Goal: Transaction & Acquisition: Subscribe to service/newsletter

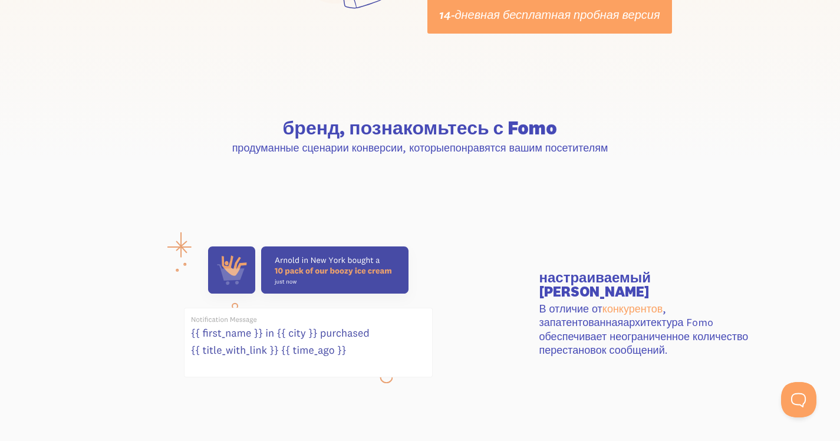
scroll to position [316, 0]
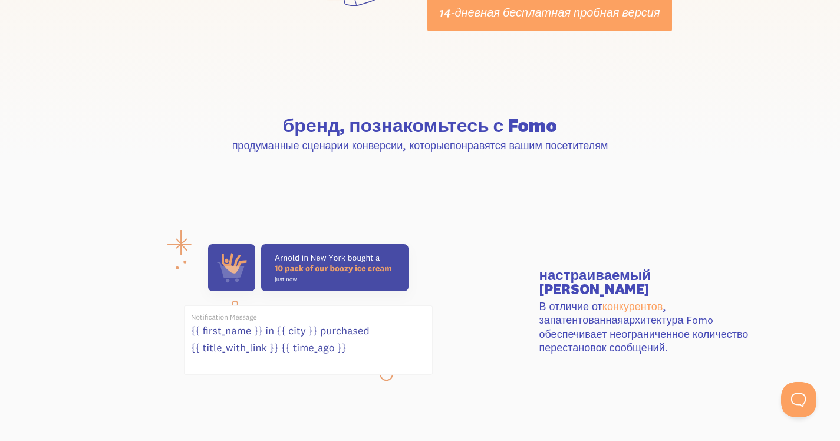
click at [388, 152] on section "бренд, познакомьтесь с Fomo продуманные сценарии конверсии, которые понравятся …" at bounding box center [420, 134] width 840 height 121
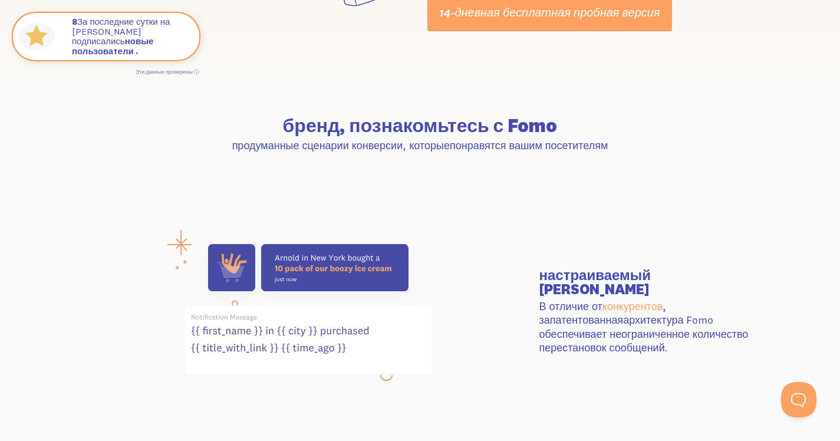
click at [458, 204] on section "настраиваемый АФ В отличие от конкурентов , запатентованная архитектура Fomo об…" at bounding box center [420, 310] width 840 height 233
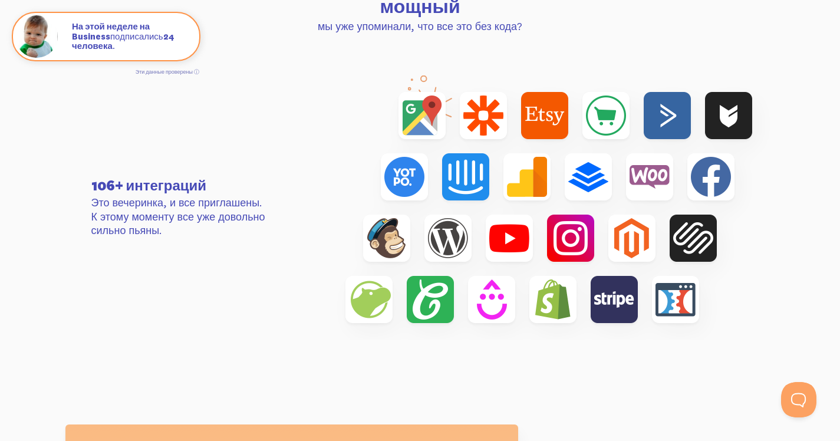
scroll to position [3792, 0]
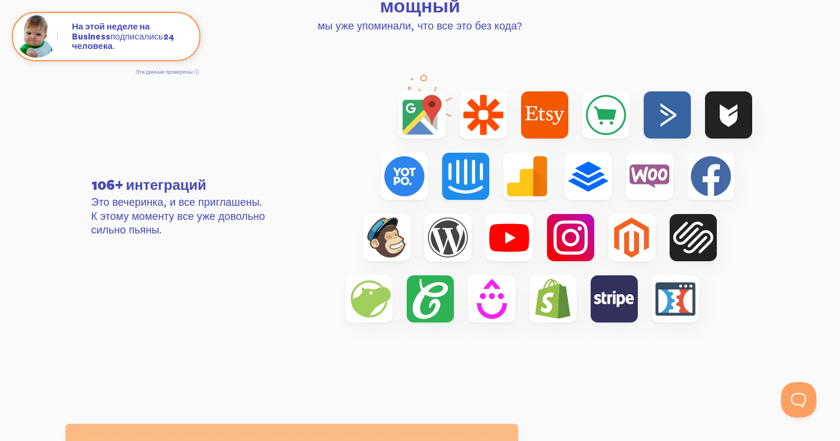
click at [273, 137] on div "106+ интеграций Это вечеринка, и все приглашены. К этому моменту все уже доволь…" at bounding box center [420, 207] width 672 height 264
click at [371, 75] on img at bounding box center [548, 207] width 452 height 264
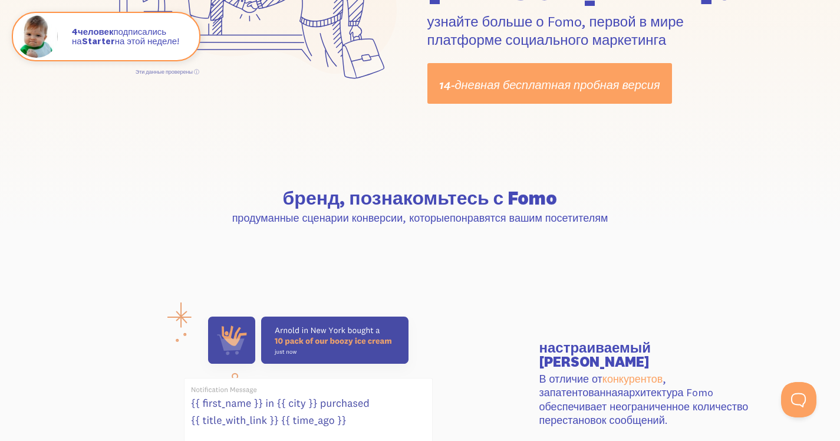
scroll to position [0, 0]
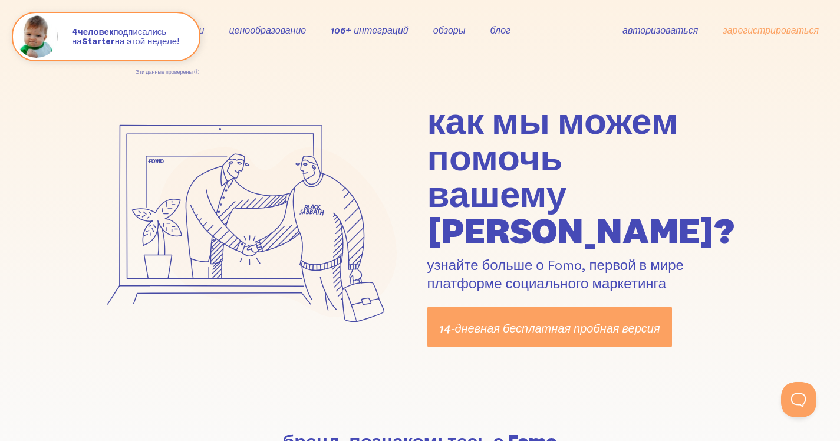
click at [531, 98] on font "как мы можем помочь" at bounding box center [552, 139] width 251 height 82
click at [681, 72] on div "как мы можем помочь вашему beez-neez? узнайте больше о Fomo, первой в мире плат…" at bounding box center [420, 224] width 840 height 329
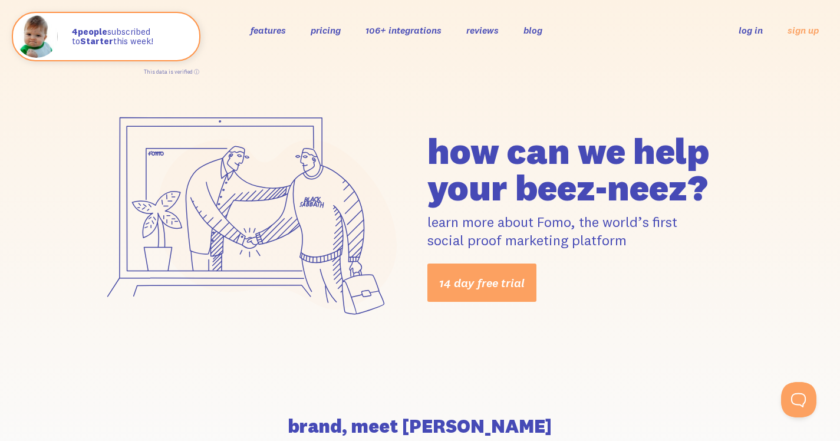
click at [747, 31] on link "log in" at bounding box center [750, 30] width 24 height 12
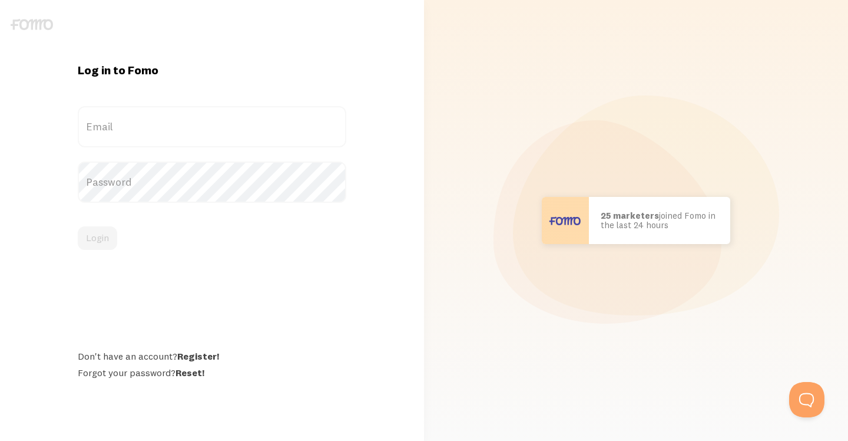
click at [212, 149] on form "Email Password Login" at bounding box center [212, 178] width 269 height 144
click at [208, 132] on label "Email" at bounding box center [212, 126] width 269 height 41
click at [208, 132] on input "Email" at bounding box center [212, 126] width 269 height 41
click at [218, 189] on label "Password" at bounding box center [212, 181] width 269 height 41
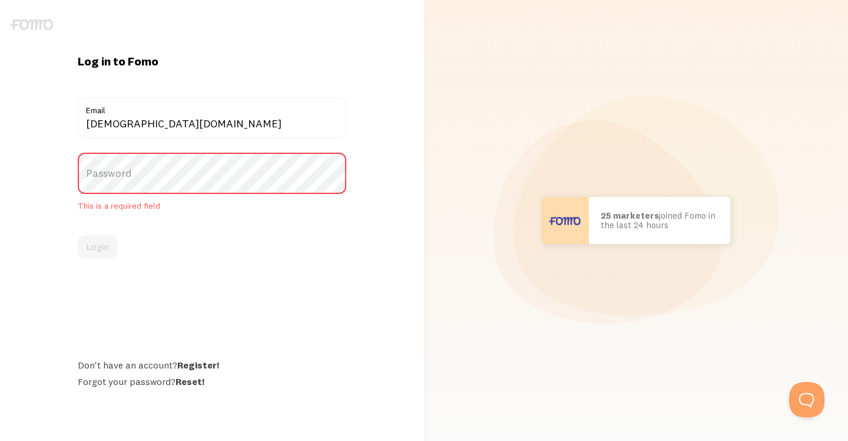
click at [214, 244] on div "Login" at bounding box center [212, 247] width 269 height 24
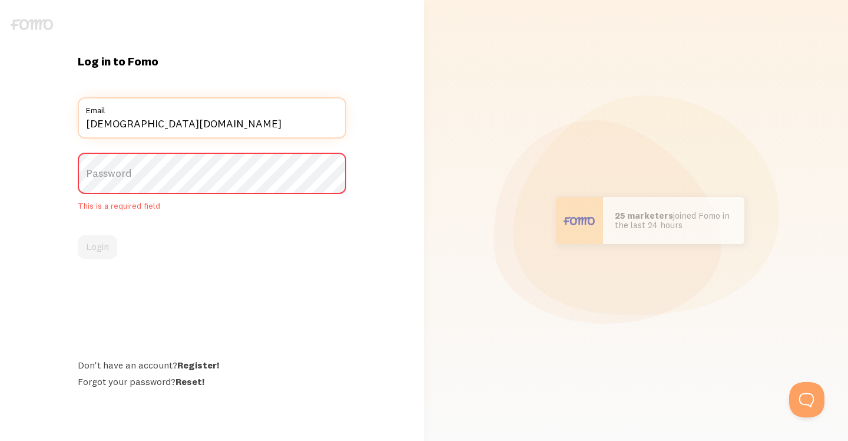
click at [227, 118] on input "[DEMOGRAPHIC_DATA][DOMAIN_NAME]" at bounding box center [212, 117] width 269 height 41
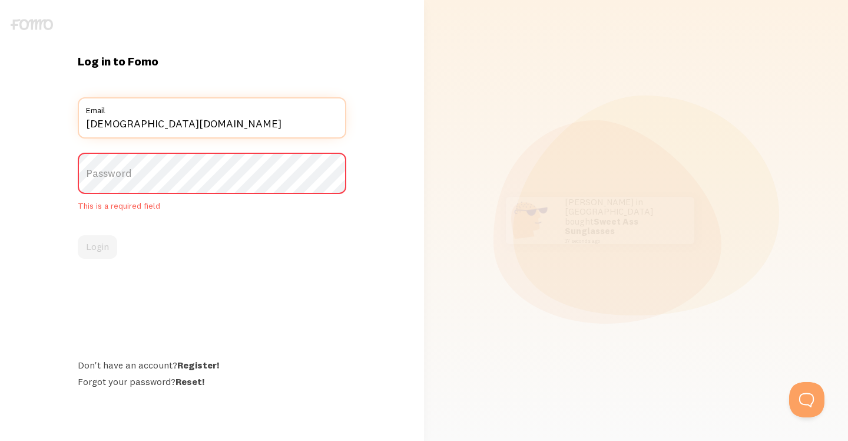
type input "test@gmail.com"
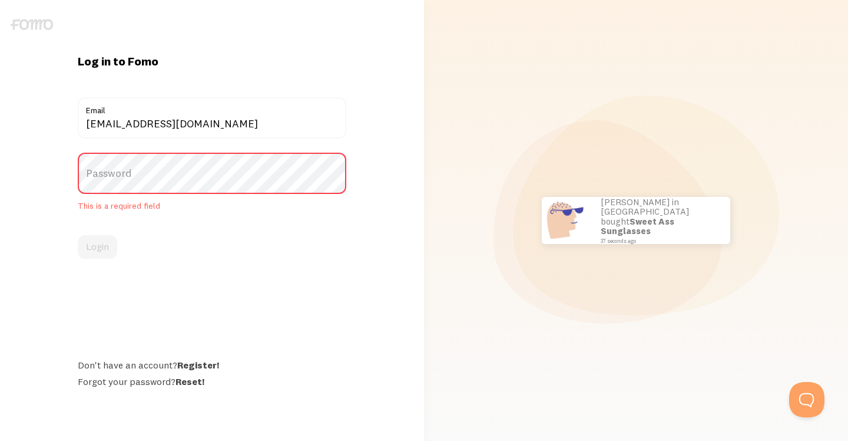
click at [206, 186] on label "Password" at bounding box center [212, 173] width 269 height 41
click at [247, 272] on div "Log in to Fomo test@gmail.com Email Password This is a required field Login Don…" at bounding box center [212, 220] width 283 height 333
click at [229, 72] on div "Log in to Fomo test@gmail.com Email Password This is a required field Login Don…" at bounding box center [212, 220] width 283 height 333
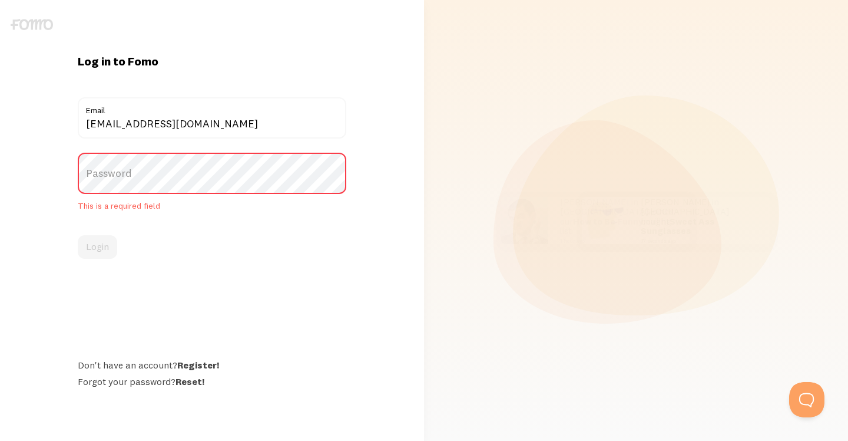
click at [184, 176] on label "Password" at bounding box center [212, 173] width 269 height 41
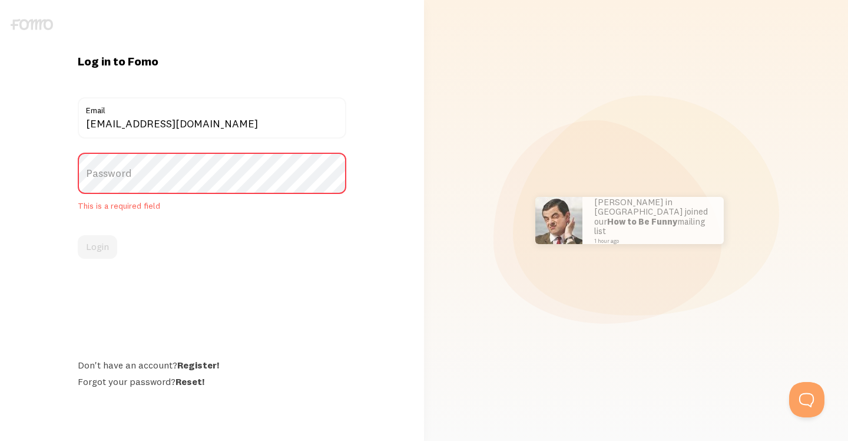
click at [279, 301] on div "Log in to Fomo test@gmail.com Email Password This is a required field Login Don…" at bounding box center [212, 220] width 283 height 333
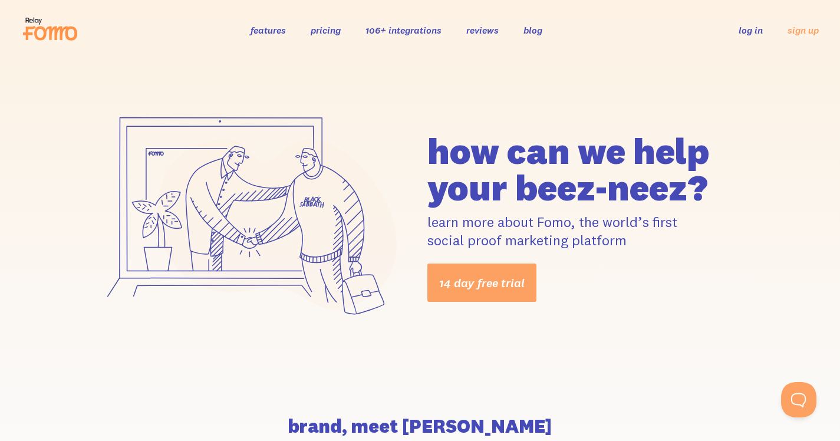
click at [769, 104] on div "how can we help your beez-neez? learn more about Fomo, the world’s first social…" at bounding box center [420, 217] width 840 height 314
click at [55, 39] on icon at bounding box center [55, 34] width 43 height 14
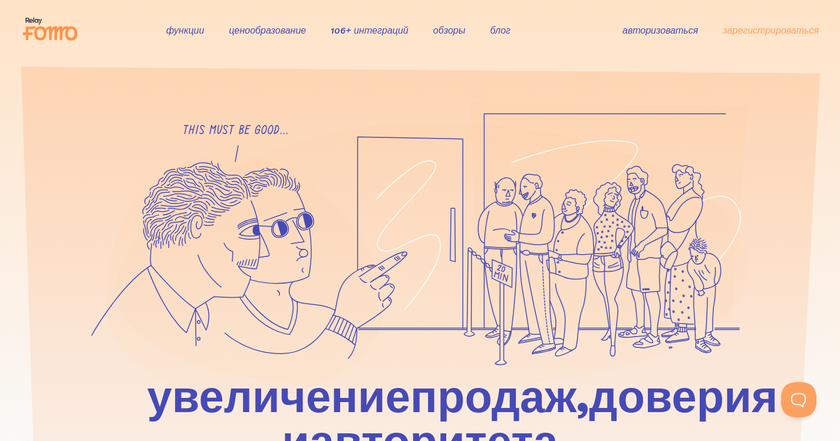
click at [589, 33] on div "функции ценообразование 106+ интеграций обзоры блог авторизоваться зарегистриро…" at bounding box center [419, 30] width 797 height 32
click at [376, 34] on font "106+ интеграций" at bounding box center [370, 30] width 78 height 12
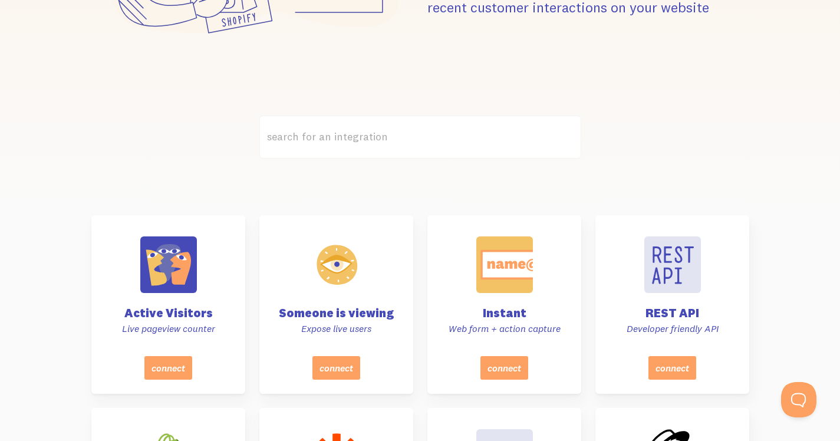
scroll to position [171, 0]
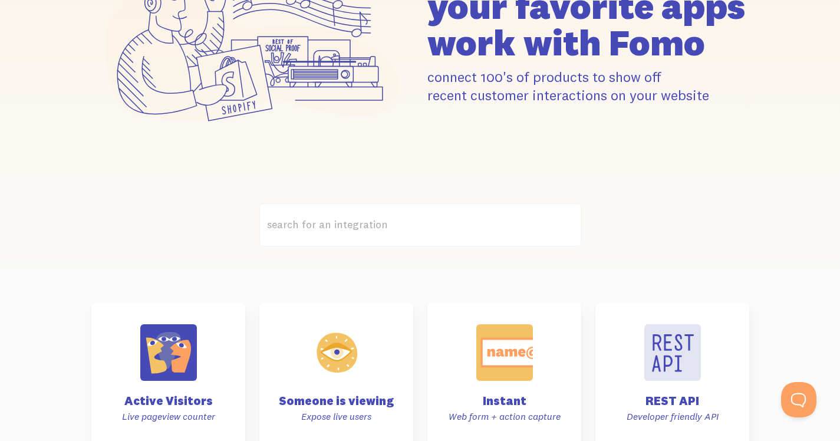
click at [359, 228] on label "search for an integration" at bounding box center [420, 224] width 322 height 43
click at [359, 228] on input "search for an integration" at bounding box center [420, 224] width 322 height 43
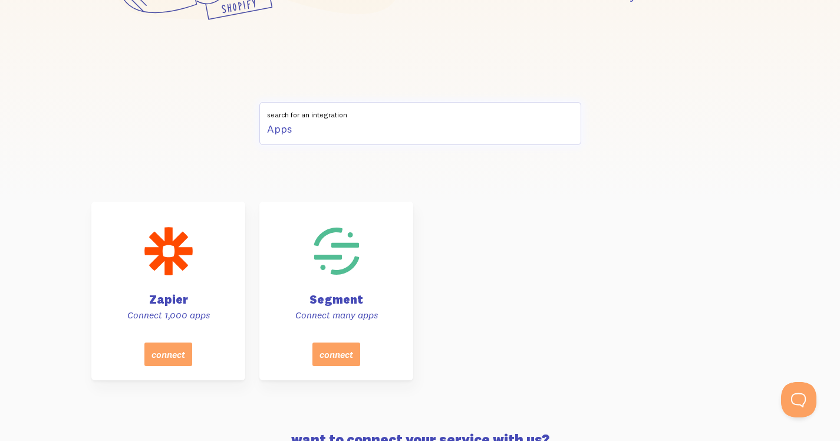
scroll to position [272, 0]
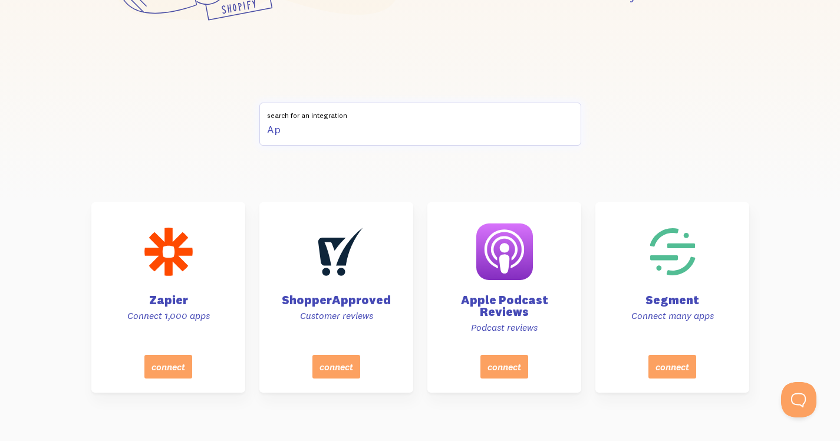
type input "A"
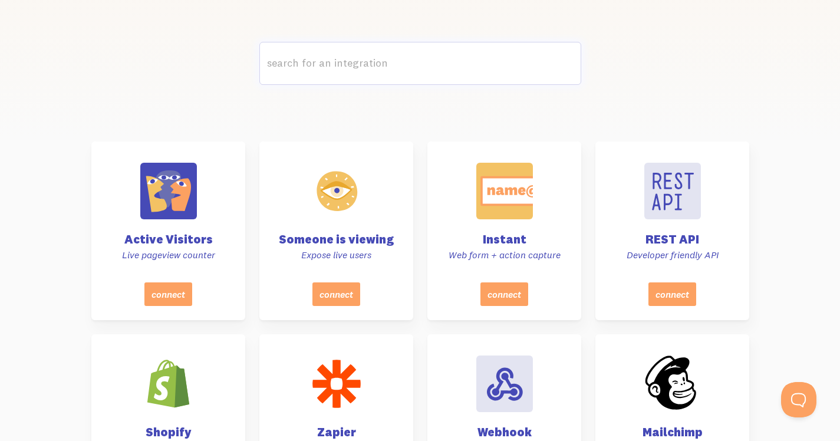
scroll to position [315, 0]
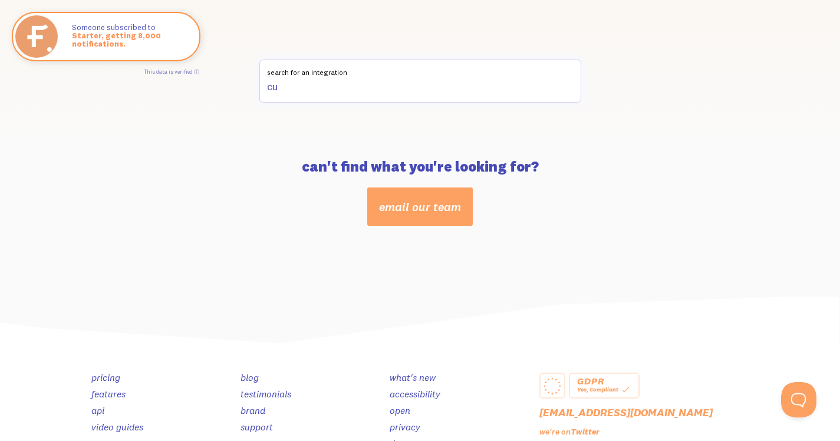
type input "c"
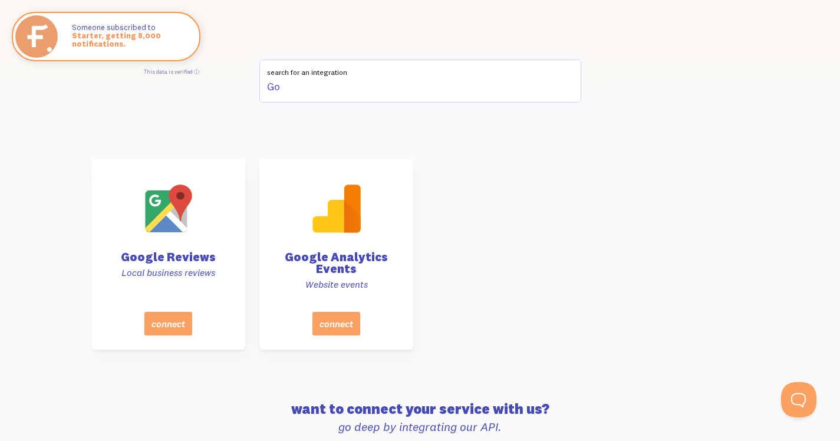
type input "G"
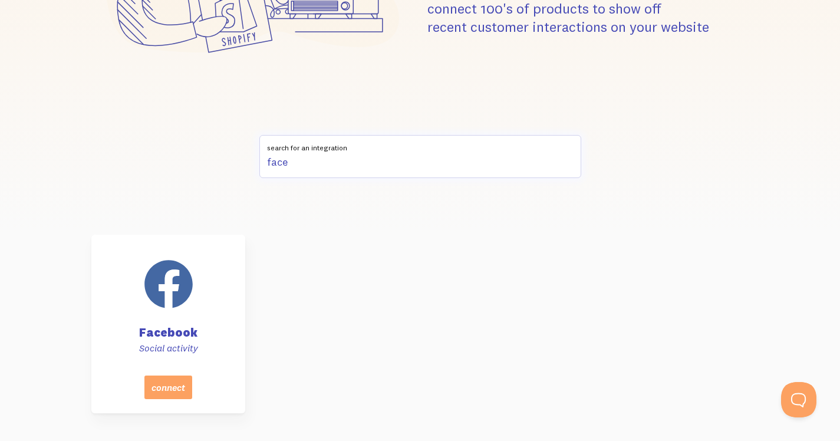
scroll to position [242, 0]
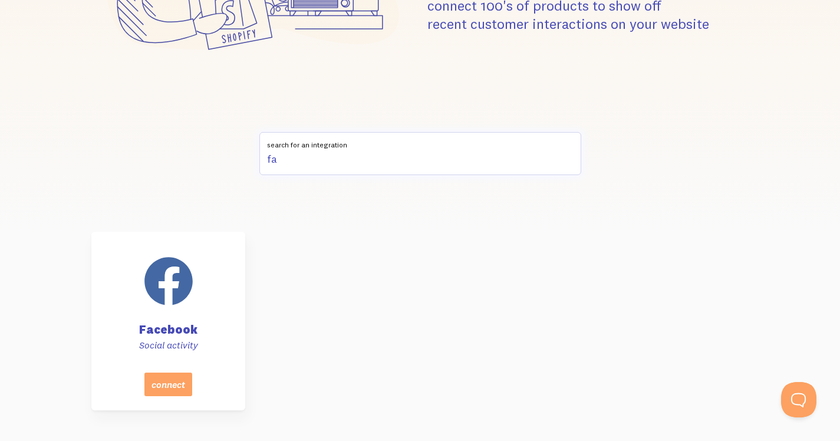
type input "f"
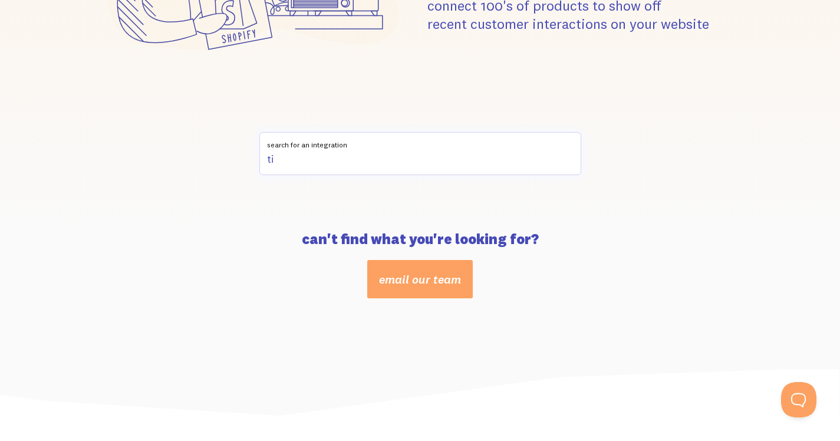
type input "t"
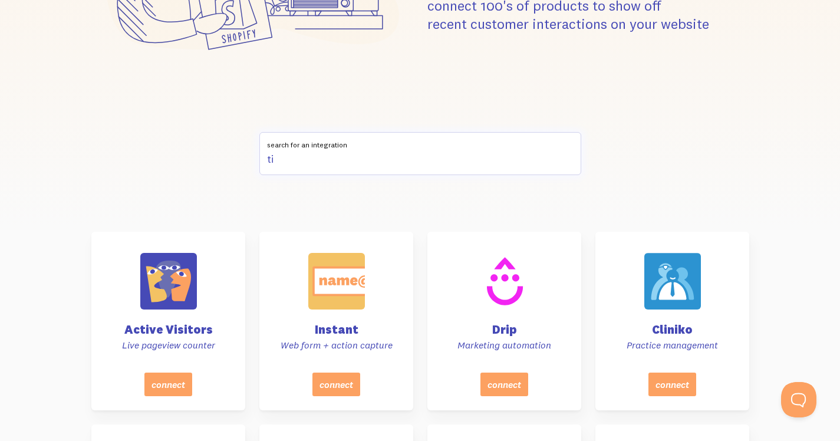
type input "t"
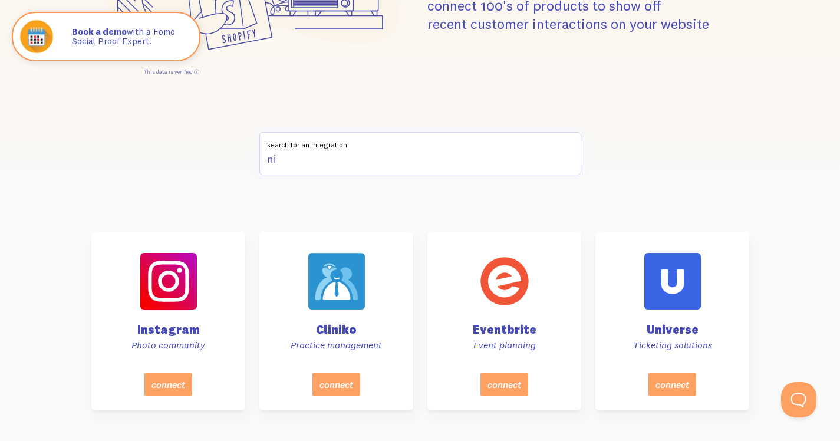
type input "n"
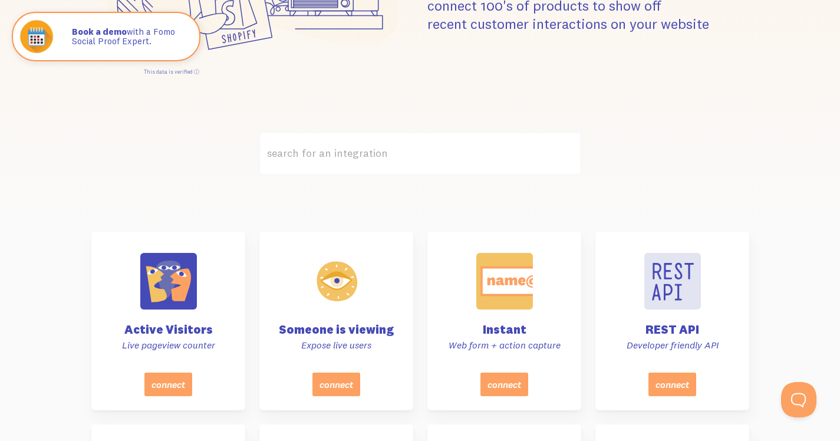
click at [218, 187] on div "search for an integration" at bounding box center [420, 160] width 672 height 57
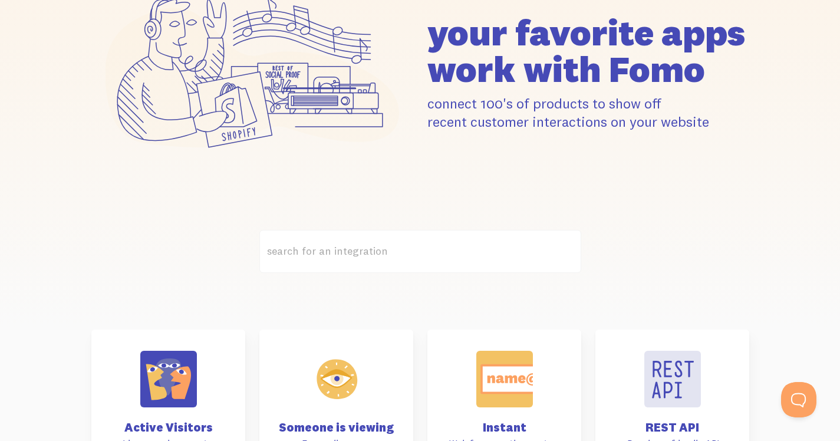
scroll to position [0, 0]
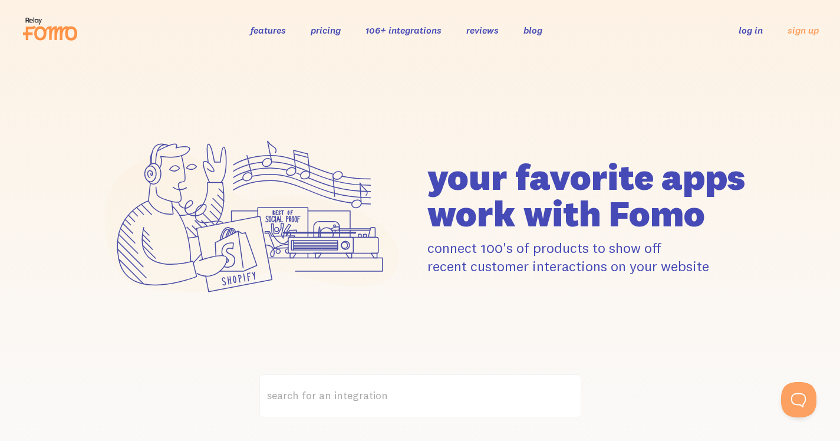
click at [482, 131] on div "your favorite apps" at bounding box center [420, 217] width 672 height 229
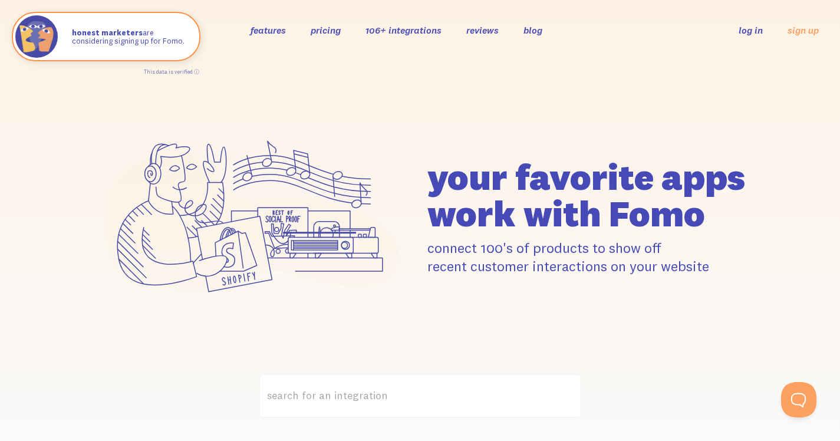
click at [482, 131] on div "your favorite apps" at bounding box center [420, 217] width 672 height 229
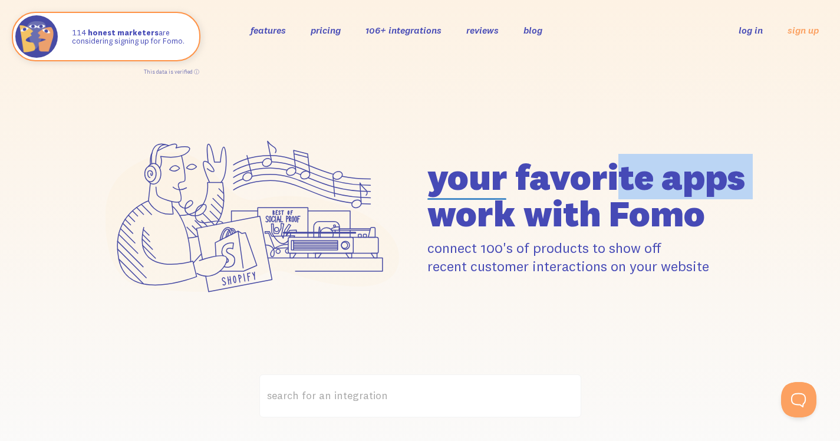
click at [482, 131] on div "your favorite apps" at bounding box center [420, 217] width 672 height 229
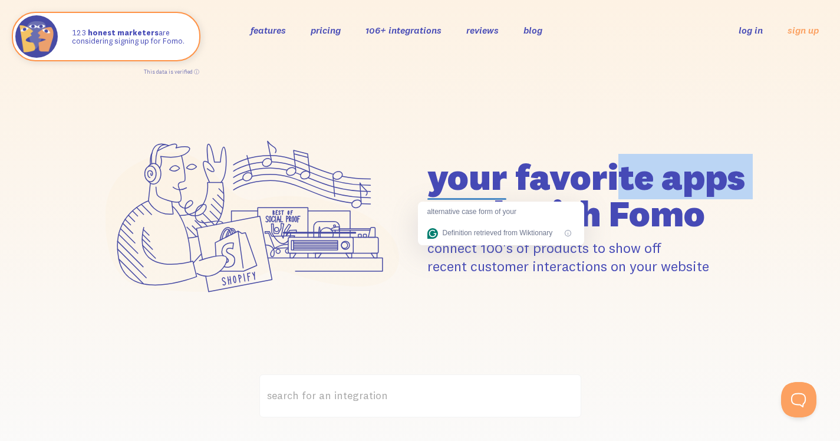
click at [597, 101] on div "your favorite apps" at bounding box center [420, 217] width 840 height 314
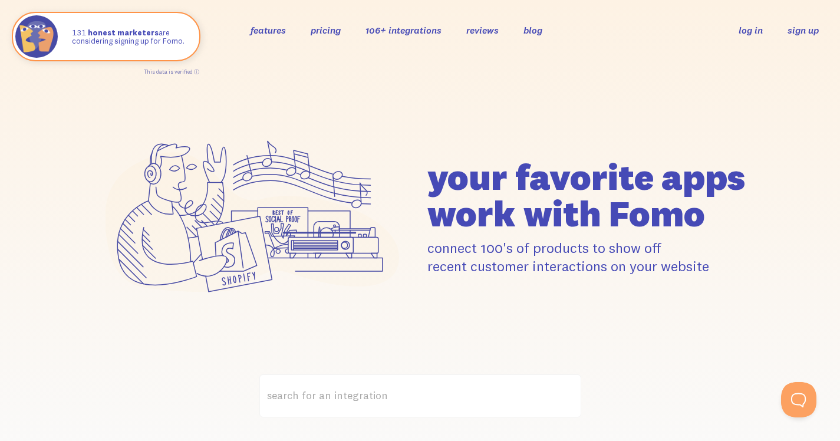
click at [805, 30] on link "sign up" at bounding box center [802, 30] width 31 height 12
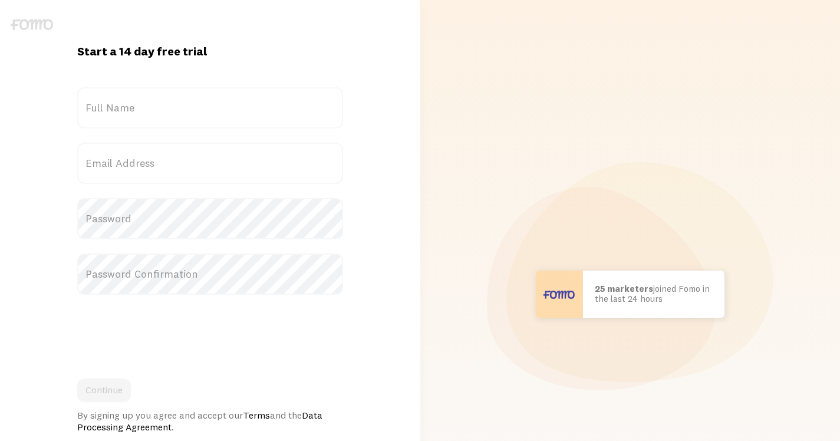
click at [220, 110] on label "Full Name" at bounding box center [210, 107] width 266 height 41
click at [220, 110] on input "Full Name" at bounding box center [210, 107] width 266 height 41
click at [220, 110] on label "Full Name" at bounding box center [210, 107] width 266 height 41
click at [220, 110] on input "Full Name" at bounding box center [210, 107] width 266 height 41
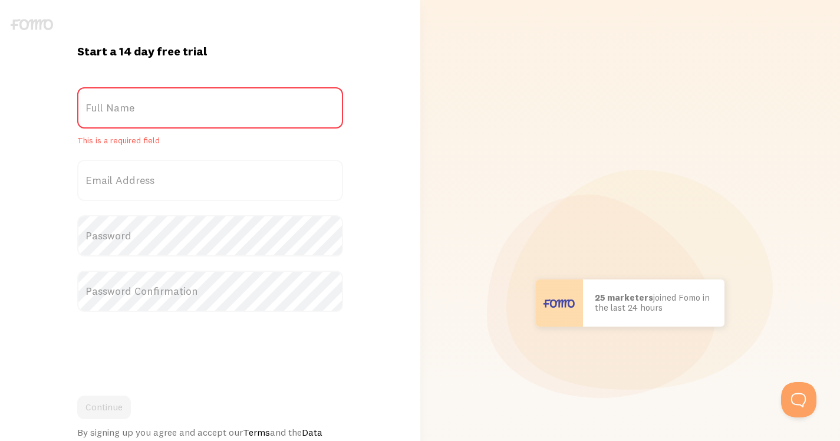
click at [220, 110] on label "Full Name" at bounding box center [210, 107] width 266 height 41
click at [220, 110] on input "Full Name" at bounding box center [210, 107] width 266 height 41
click at [290, 39] on div "Start a 14 day free trial {{ count }} people signed up [DATE]! Title Full Name …" at bounding box center [210, 302] width 406 height 605
click at [495, 98] on div "[PERSON_NAME] in [GEOGRAPHIC_DATA] bought Sweet Ass Sunglasses 37 seconds ago […" at bounding box center [630, 302] width 406 height 605
click at [226, 105] on label "Full Name" at bounding box center [210, 107] width 266 height 41
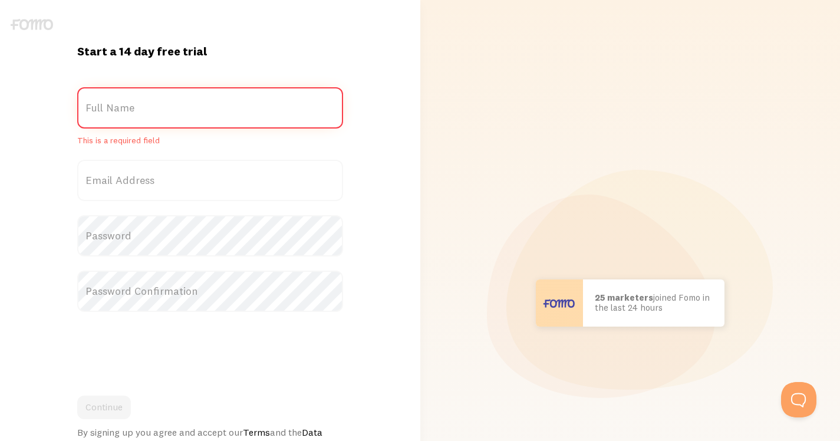
click at [226, 105] on input "Full Name" at bounding box center [210, 107] width 266 height 41
click at [153, 111] on label "Full Name" at bounding box center [210, 107] width 266 height 41
click at [153, 111] on input "Full Name" at bounding box center [210, 107] width 266 height 41
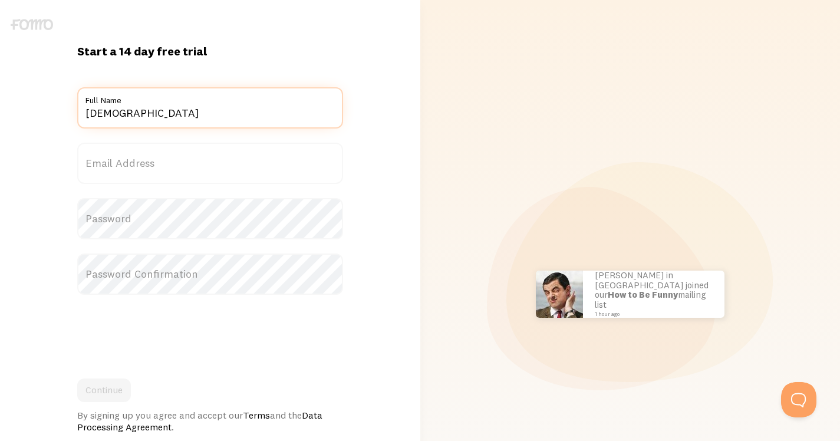
type input "[DEMOGRAPHIC_DATA]"
click at [53, 141] on div "Start a 14 day free trial {{ count }} people signed up [DATE]! Title [DEMOGRAPH…" at bounding box center [210, 294] width 420 height 501
click at [131, 114] on input "[DEMOGRAPHIC_DATA]" at bounding box center [210, 107] width 266 height 41
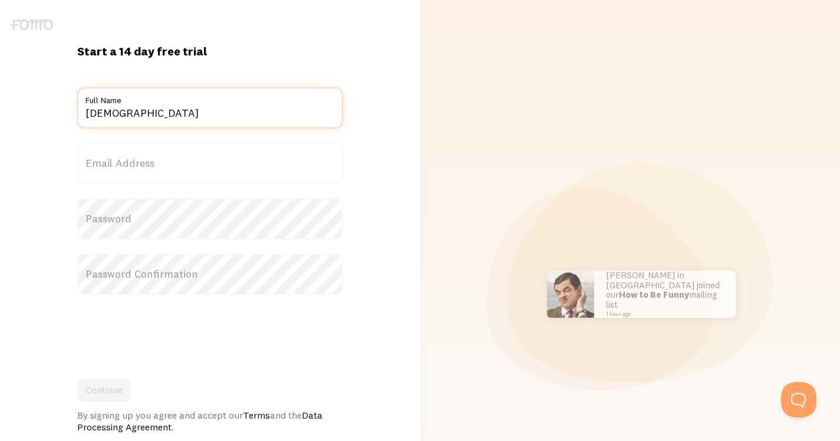
click at [131, 114] on input "[DEMOGRAPHIC_DATA]" at bounding box center [210, 107] width 266 height 41
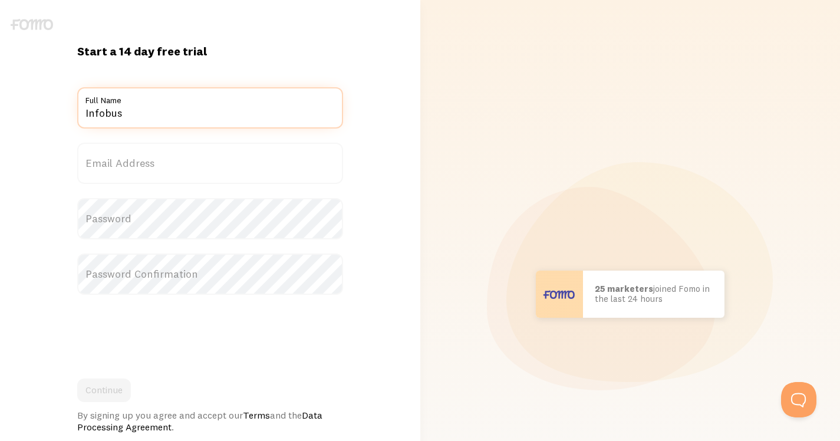
type input "Infobus"
click at [22, 124] on div "Start a 14 day free trial {{ count }} people signed up [DATE]! Title Infobus Fu…" at bounding box center [210, 294] width 420 height 501
click at [122, 158] on label "Email Address" at bounding box center [210, 163] width 266 height 41
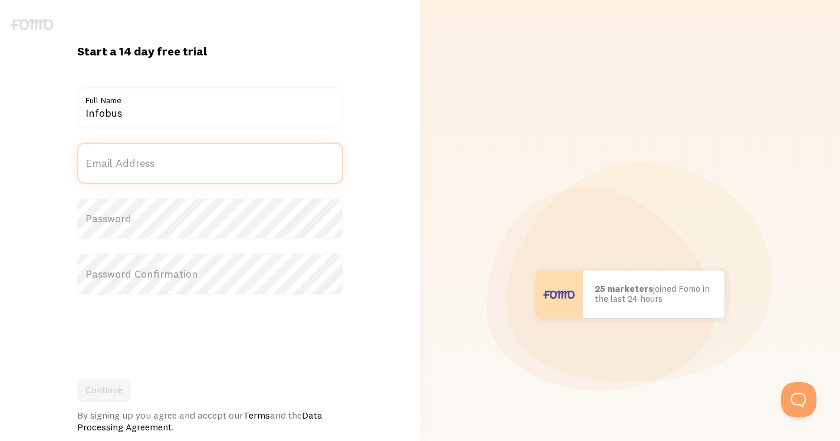
click at [122, 158] on input "Email Address" at bounding box center [210, 163] width 266 height 41
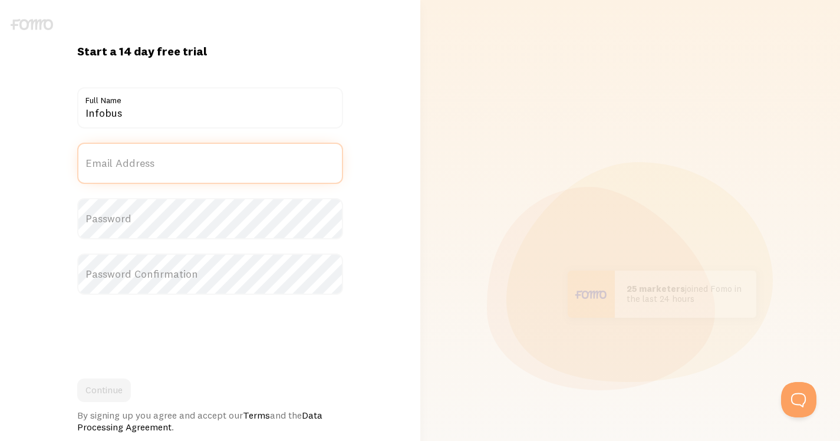
type input "[DEMOGRAPHIC_DATA][DOMAIN_NAME]"
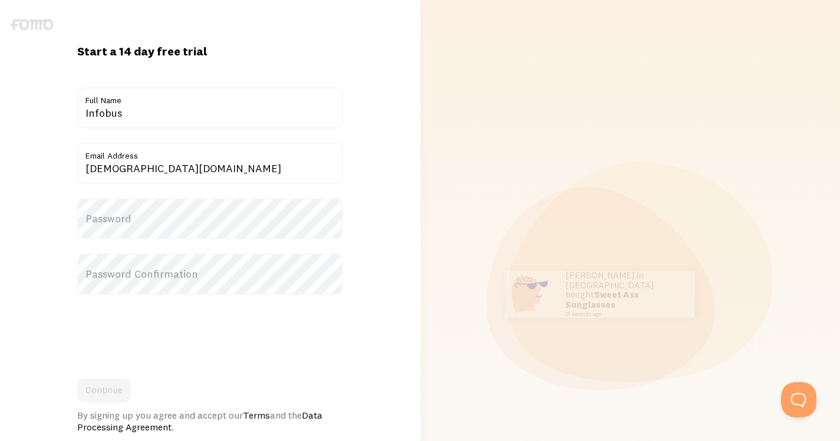
click at [24, 216] on div "Start a 14 day free trial {{ count }} people signed up [DATE]! Title Infobus Fu…" at bounding box center [210, 294] width 420 height 501
click at [125, 216] on label "Password" at bounding box center [210, 218] width 266 height 41
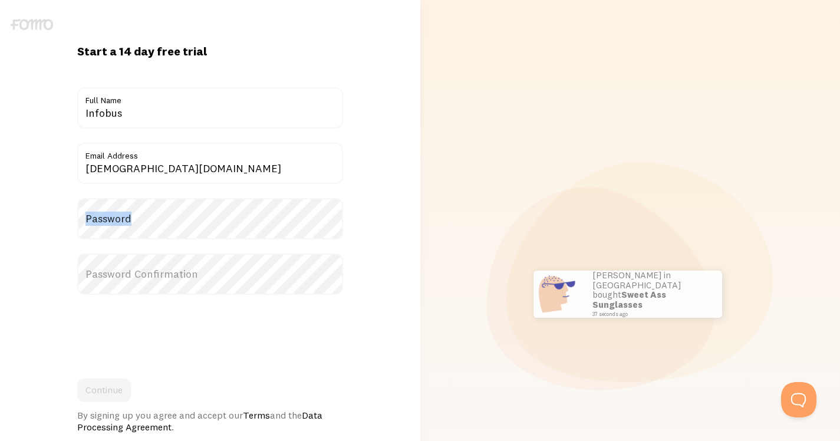
click at [125, 216] on label "Password" at bounding box center [210, 218] width 266 height 41
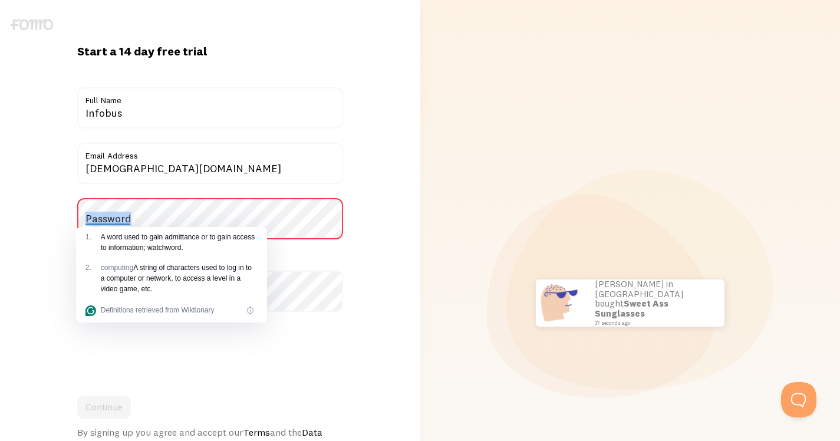
click at [125, 216] on label "Password" at bounding box center [210, 218] width 266 height 41
click at [211, 210] on label "Password" at bounding box center [210, 218] width 266 height 41
click at [266, 158] on label "Email Address" at bounding box center [210, 153] width 266 height 20
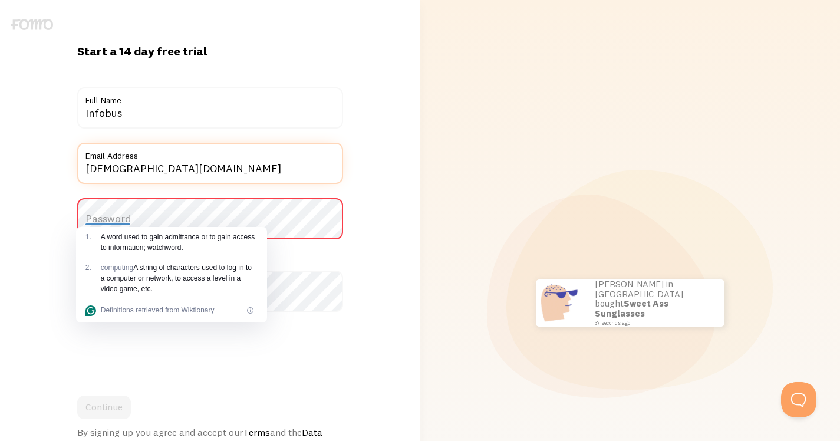
click at [266, 158] on input "[DEMOGRAPHIC_DATA][DOMAIN_NAME]" at bounding box center [210, 163] width 266 height 41
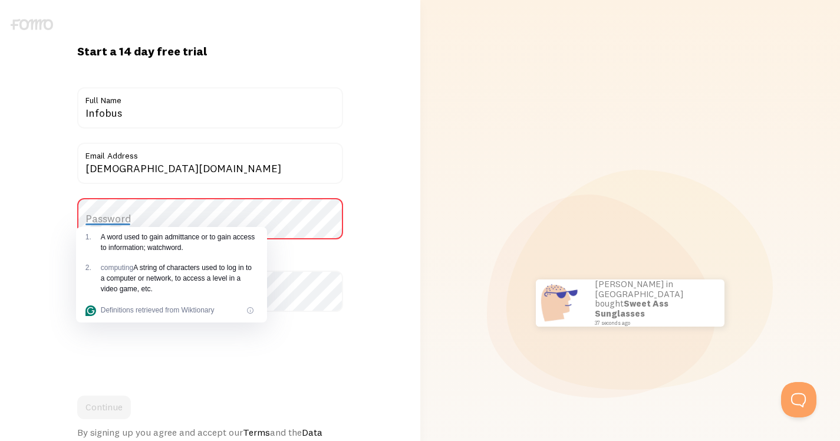
click at [100, 213] on label "Password" at bounding box center [210, 218] width 266 height 41
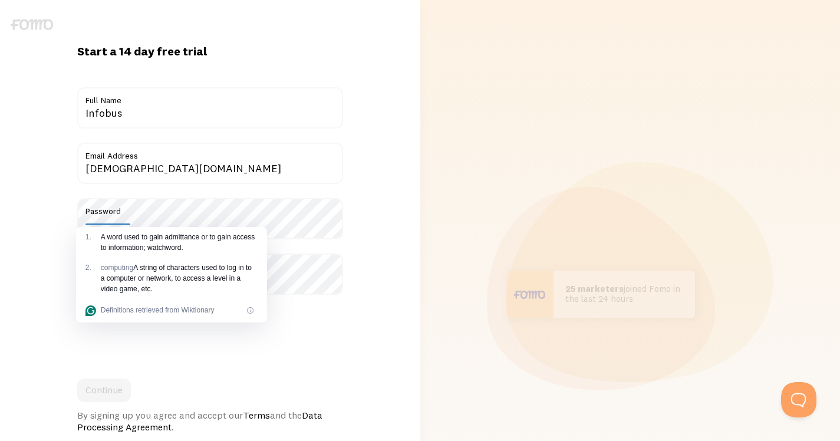
click at [40, 190] on div "Start a 14 day free trial {{ count }} people signed up [DATE]! Title Infobus Fu…" at bounding box center [210, 294] width 420 height 501
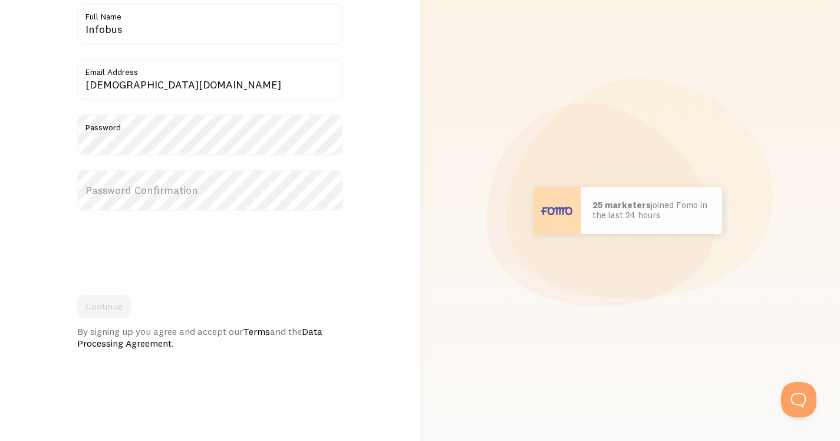
scroll to position [95, 0]
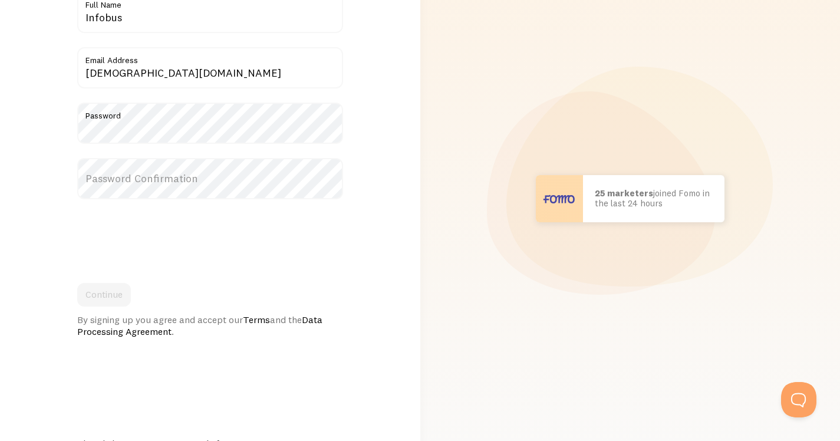
click at [120, 179] on label "Password Confirmation" at bounding box center [210, 178] width 266 height 41
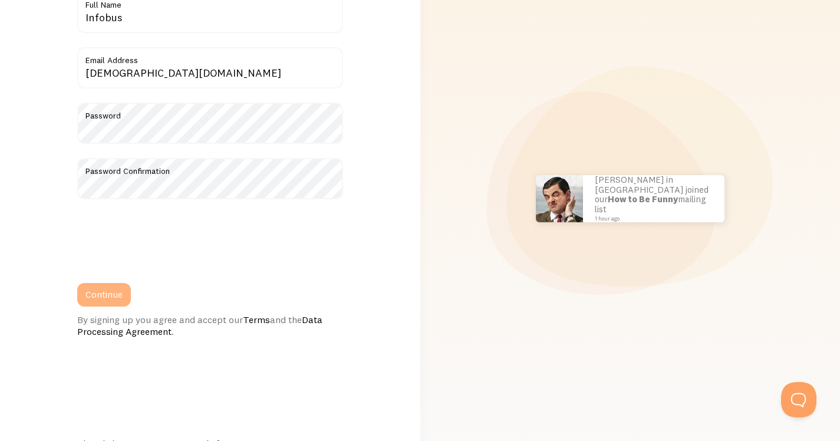
click at [115, 294] on button "Continue" at bounding box center [104, 295] width 54 height 24
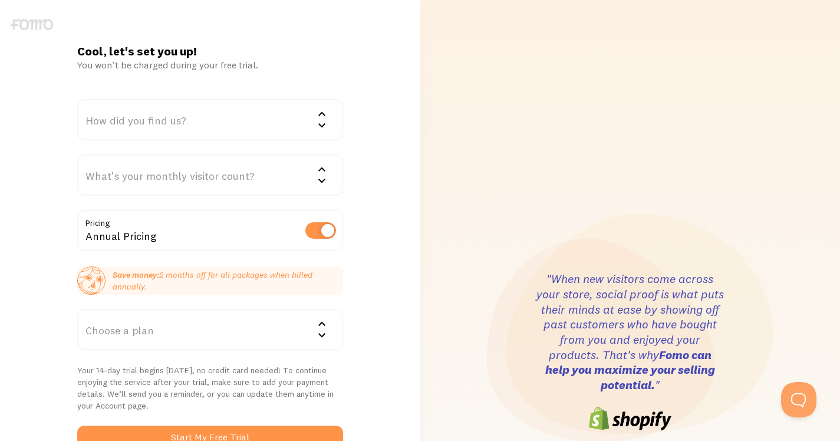
click at [218, 118] on div "How did you find us?" at bounding box center [210, 119] width 266 height 41
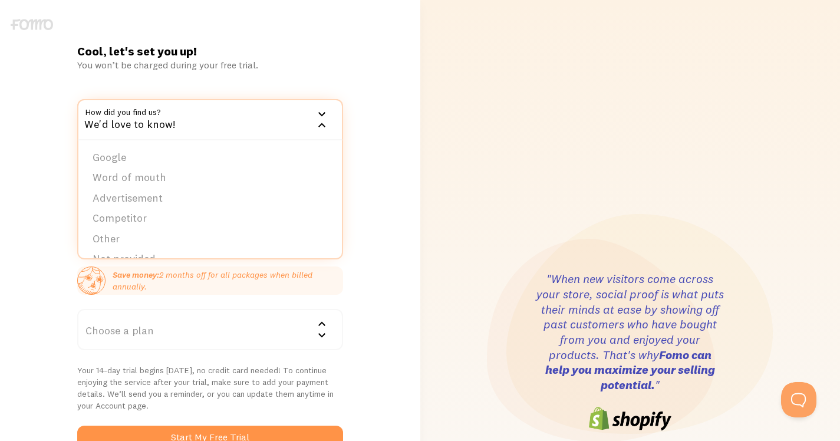
click at [138, 89] on div "Cool, let's set you up! You won’t be charged during your free trial. How did yo…" at bounding box center [210, 352] width 280 height 616
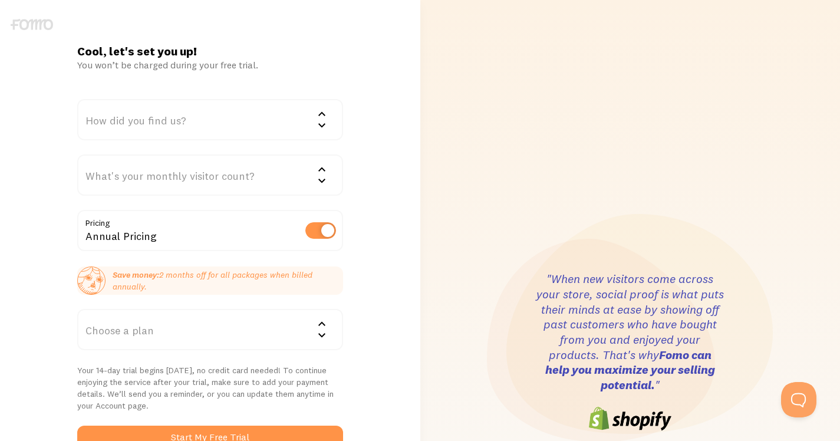
click at [164, 128] on div "How did you find us?" at bounding box center [210, 119] width 266 height 41
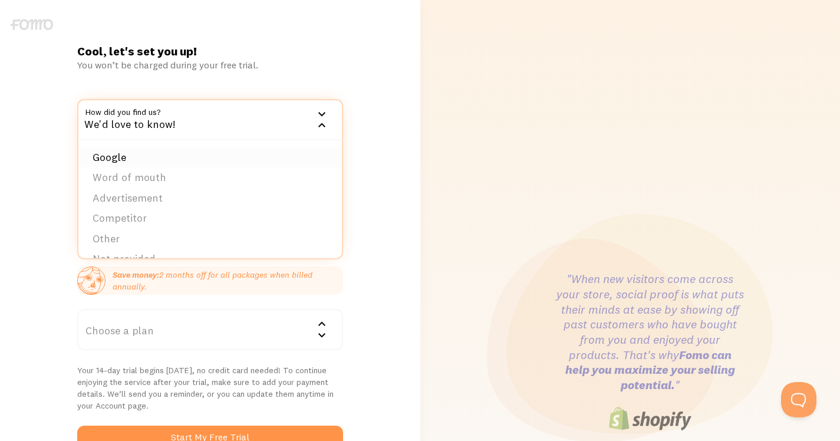
click at [118, 156] on li "Google" at bounding box center [209, 157] width 263 height 21
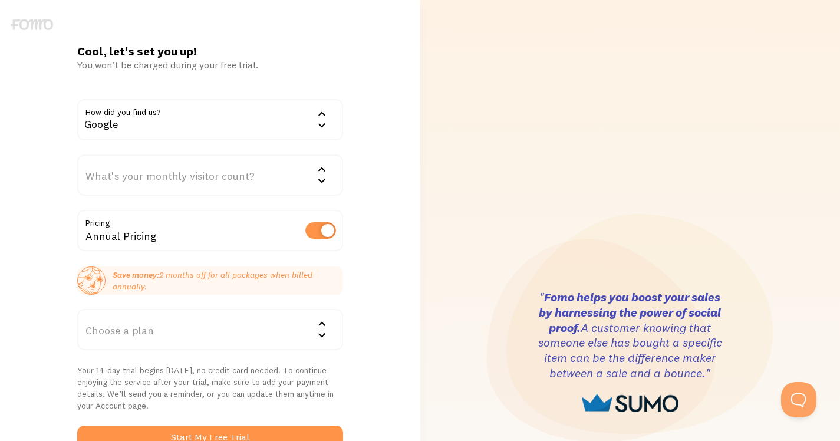
click at [146, 179] on div "What's your monthly visitor count?" at bounding box center [210, 174] width 266 height 41
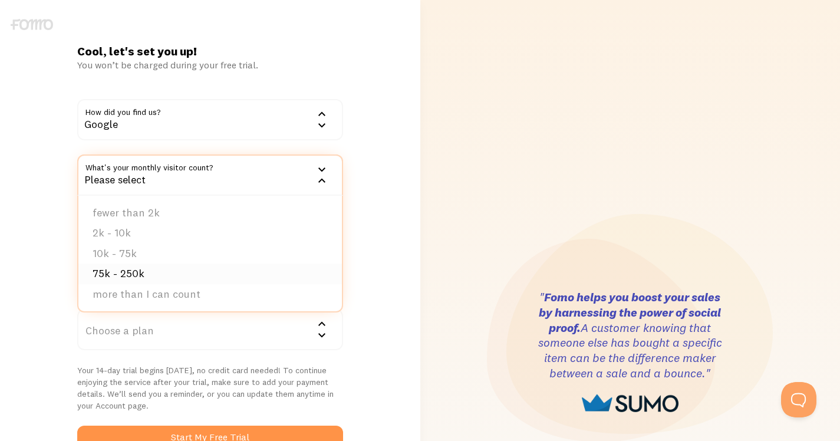
click at [131, 273] on li "75k - 250k" at bounding box center [209, 273] width 263 height 21
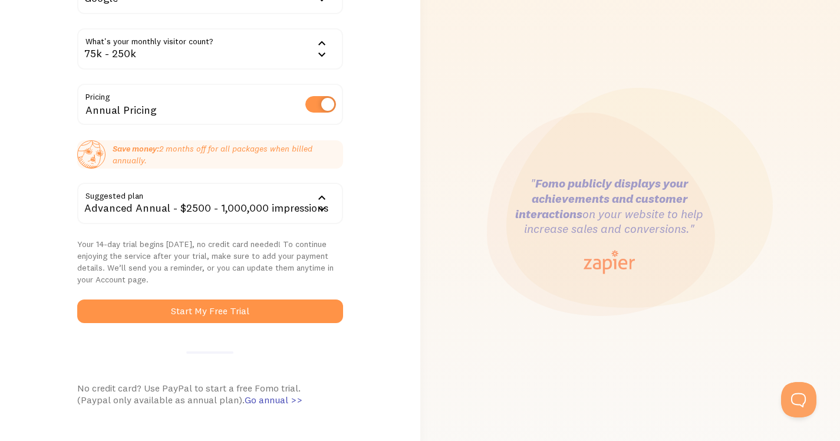
scroll to position [129, 0]
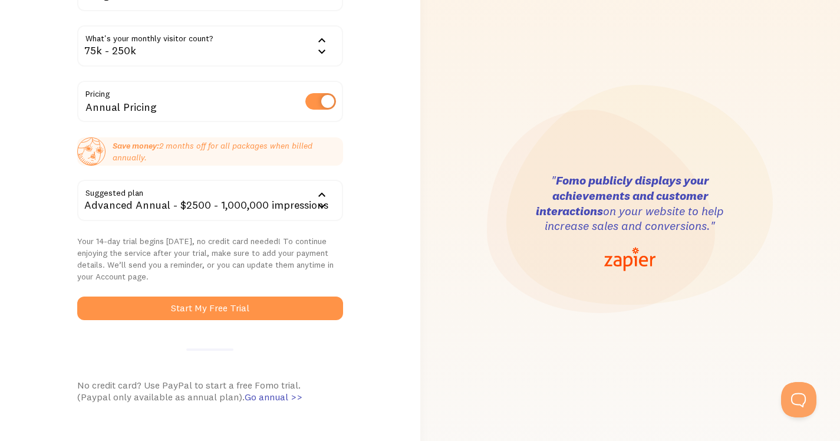
click at [317, 196] on icon at bounding box center [322, 195] width 14 height 14
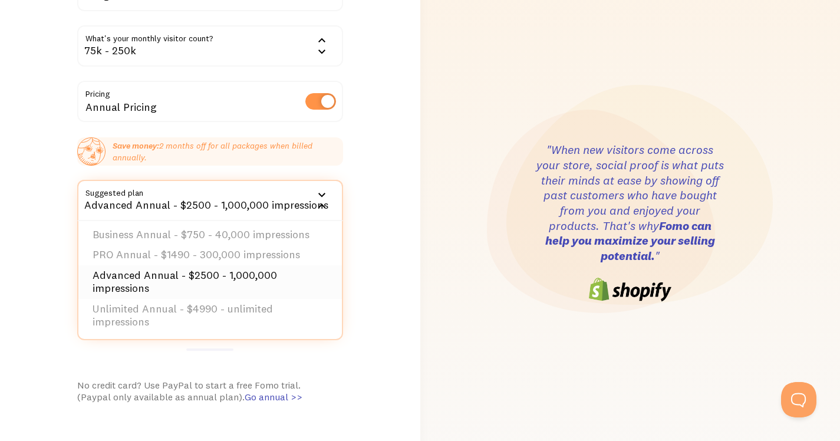
scroll to position [0, 0]
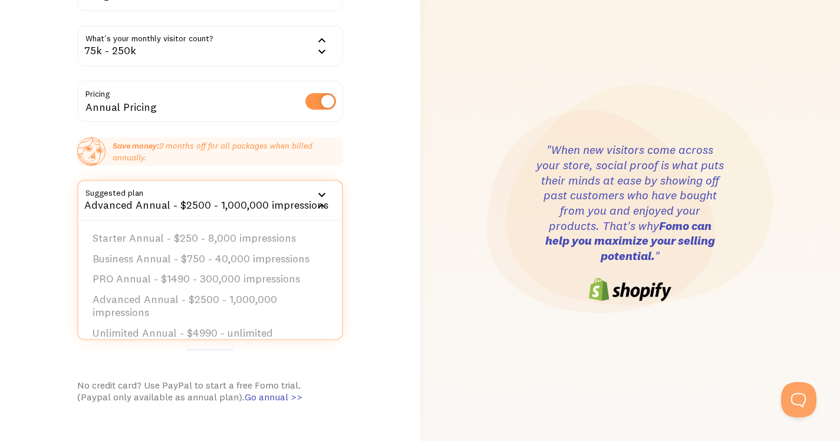
click at [347, 248] on div "Cool, let's set you up! You won’t be charged during your free trial. How did yo…" at bounding box center [210, 223] width 280 height 616
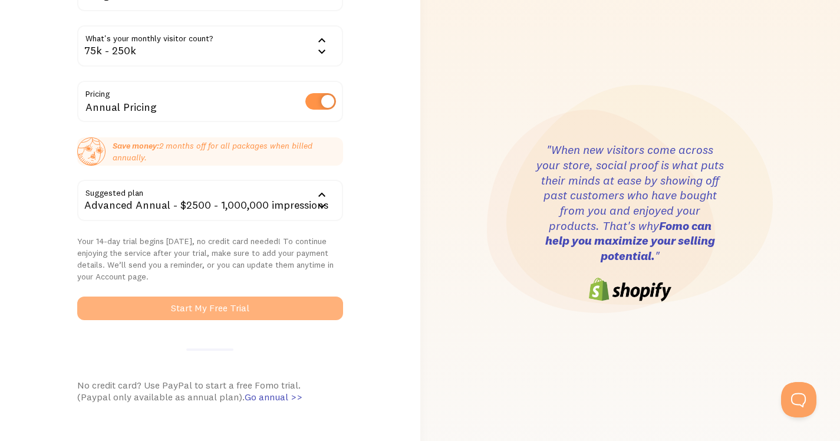
click at [229, 306] on button "Start My Free Trial" at bounding box center [210, 308] width 266 height 24
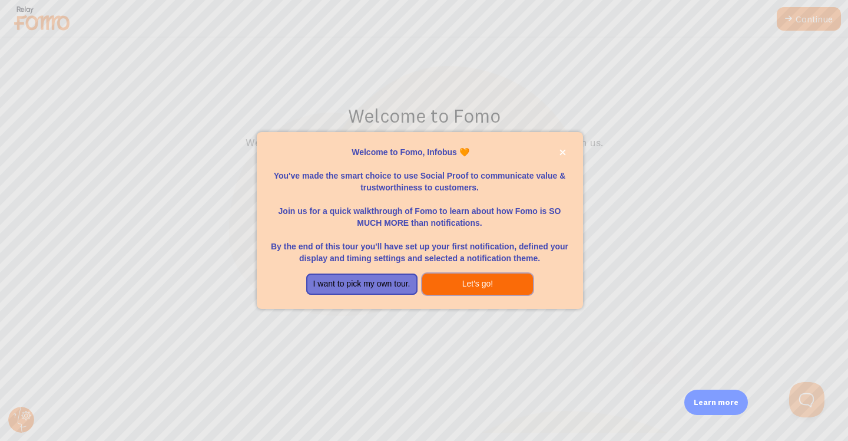
click at [494, 286] on button "Let's go!" at bounding box center [477, 283] width 111 height 21
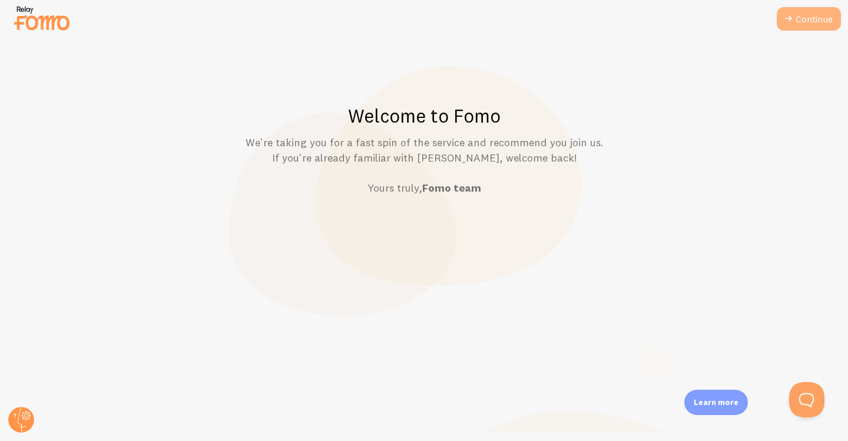
click at [813, 17] on link "Continue" at bounding box center [809, 19] width 64 height 24
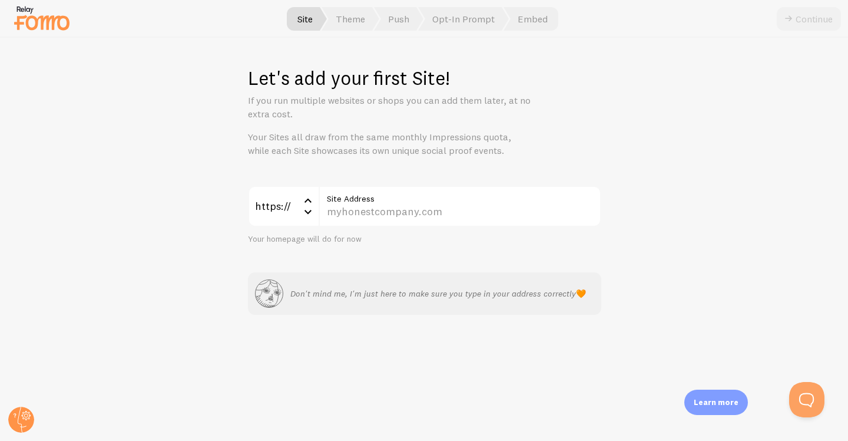
click at [501, 182] on div "Let's add your first Site! If you run multiple websites or shops you can add th…" at bounding box center [425, 239] width 848 height 403
click at [420, 202] on label "Site Address" at bounding box center [460, 196] width 283 height 20
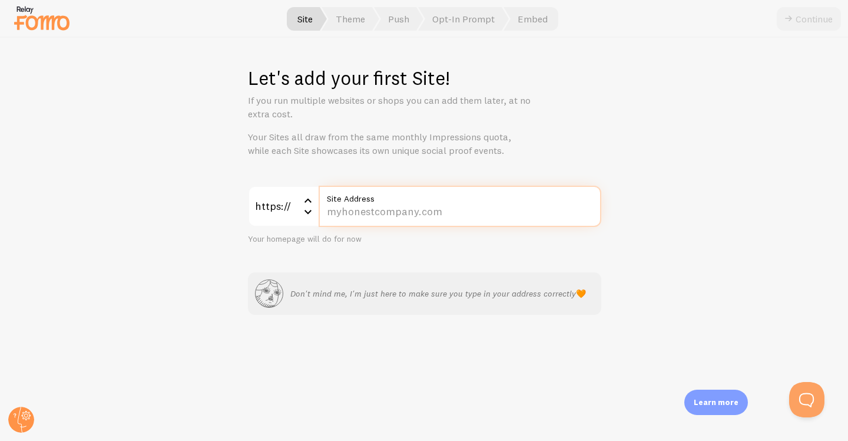
click at [420, 202] on input "Site Address" at bounding box center [460, 206] width 283 height 41
click at [398, 220] on input "Site Address" at bounding box center [460, 206] width 283 height 41
type input "[DOMAIN_NAME]"
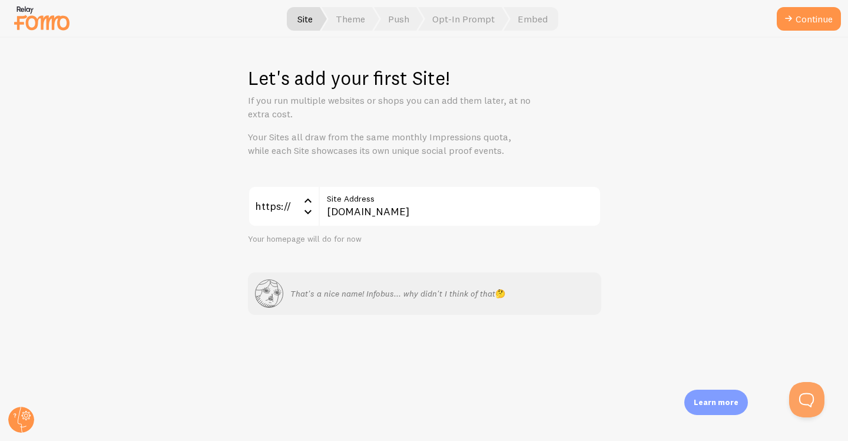
click at [409, 255] on div "https:// https:// https:// http:// [DOMAIN_NAME] Site Address Your homepage wil…" at bounding box center [425, 251] width 354 height 130
click at [812, 23] on button "Continue" at bounding box center [809, 19] width 64 height 24
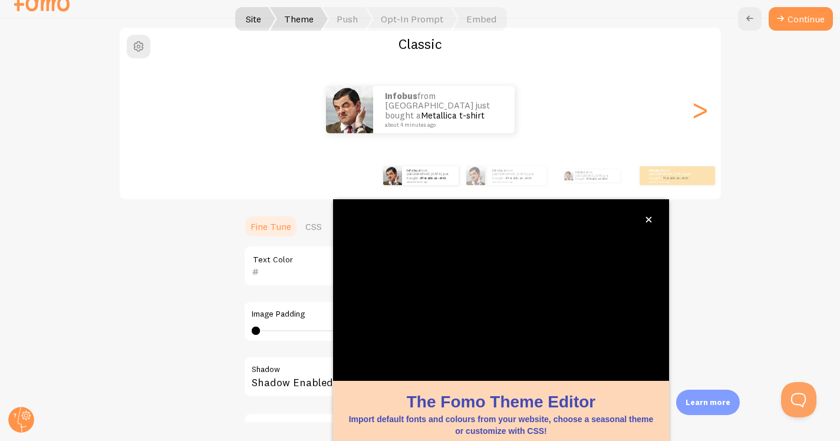
scroll to position [96, 0]
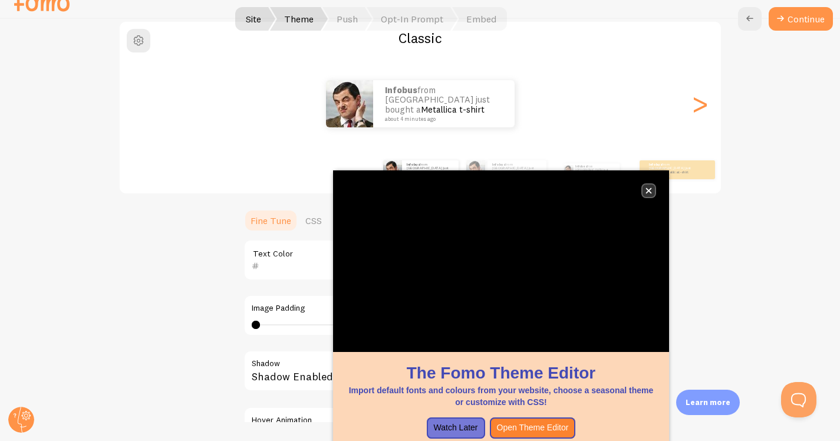
click at [649, 190] on icon "close," at bounding box center [649, 191] width 6 height 6
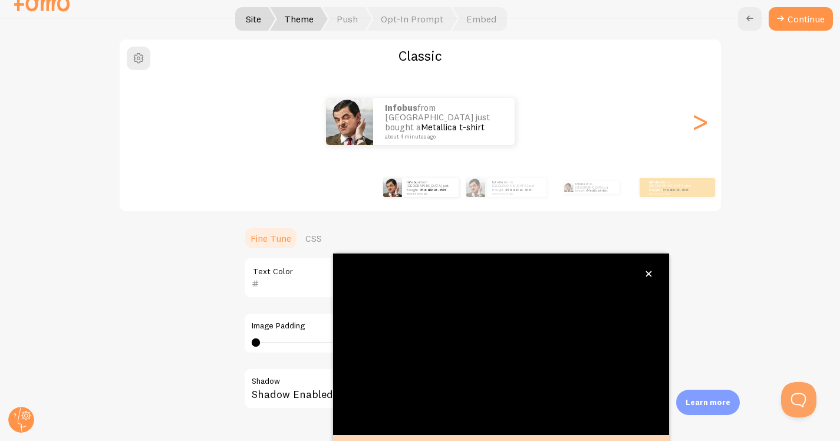
scroll to position [75, 0]
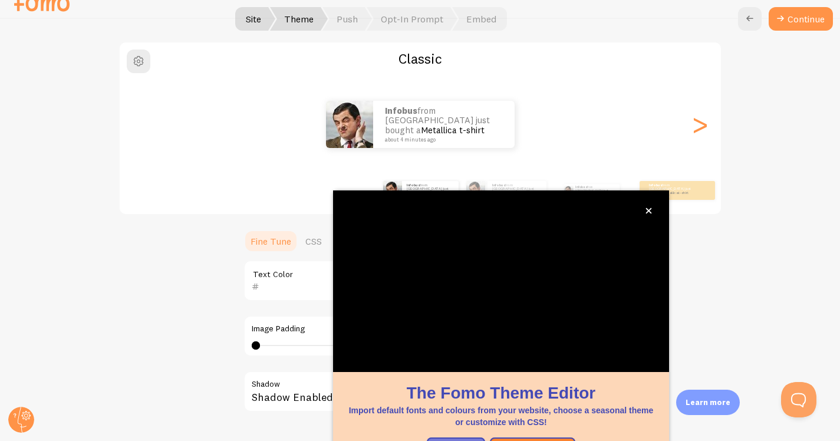
click at [561, 22] on div "Pick a Theme You can always change it later Classic Infobus from [GEOGRAPHIC_DA…" at bounding box center [420, 220] width 839 height 403
click at [646, 213] on icon "close," at bounding box center [648, 210] width 6 height 6
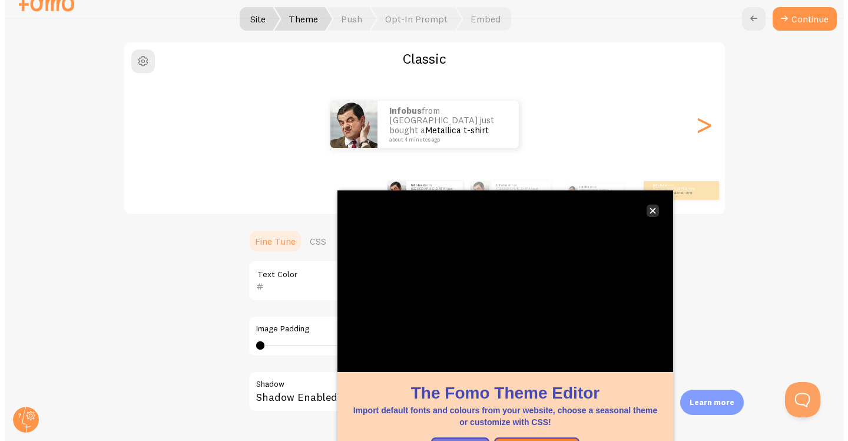
scroll to position [0, 0]
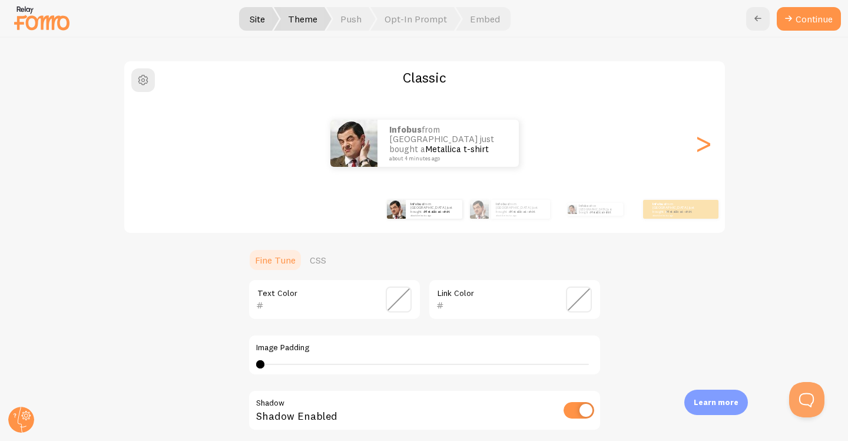
click at [354, 33] on div at bounding box center [424, 19] width 848 height 38
click at [354, 22] on span "Push" at bounding box center [350, 19] width 49 height 24
click at [401, 22] on span "Opt-In Prompt" at bounding box center [416, 19] width 91 height 24
click at [472, 16] on span "Embed" at bounding box center [483, 19] width 55 height 24
click at [262, 19] on span "Site" at bounding box center [258, 19] width 44 height 24
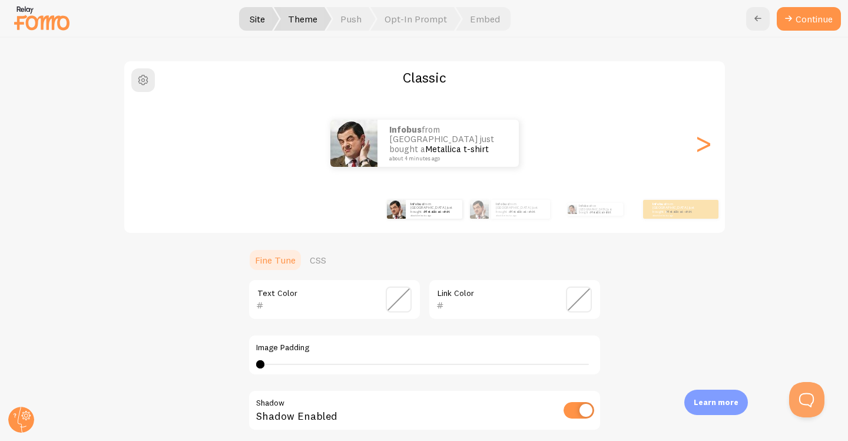
click at [307, 19] on span "Theme" at bounding box center [303, 19] width 58 height 24
click at [273, 266] on link "Fine Tune" at bounding box center [275, 260] width 55 height 24
click at [392, 260] on ul "Fine Tune CSS" at bounding box center [425, 260] width 354 height 24
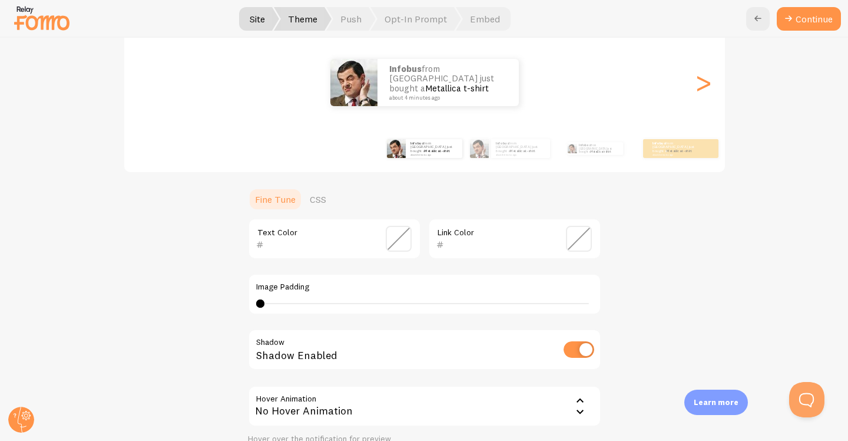
scroll to position [70, 0]
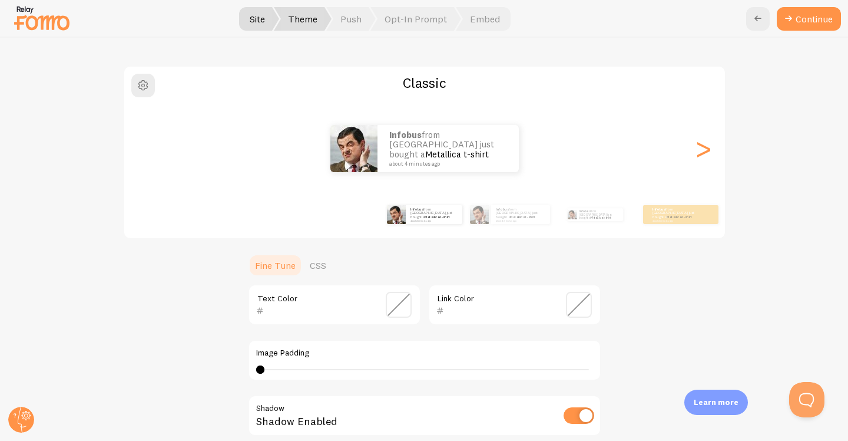
click at [457, 265] on ul "Fine Tune CSS" at bounding box center [425, 265] width 354 height 24
click at [703, 156] on div ">" at bounding box center [704, 148] width 14 height 85
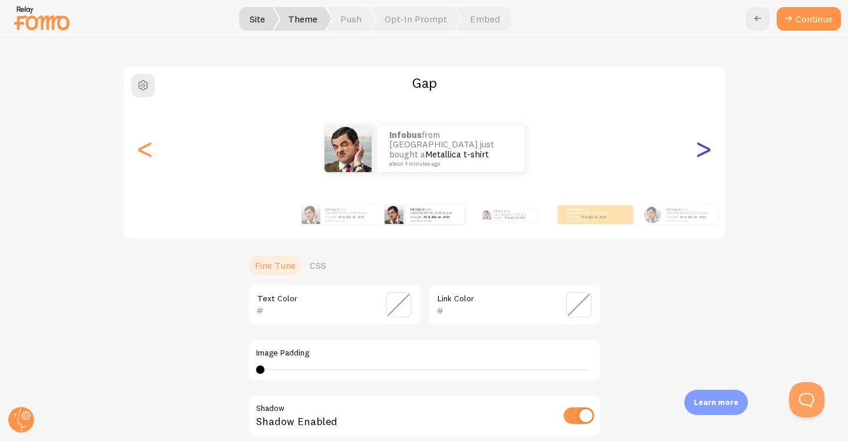
click at [702, 152] on div ">" at bounding box center [704, 148] width 14 height 85
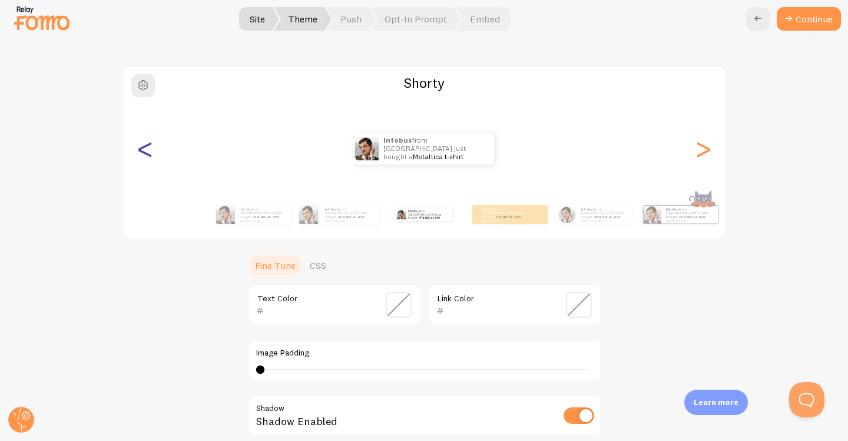
click at [138, 144] on div "<" at bounding box center [145, 148] width 14 height 85
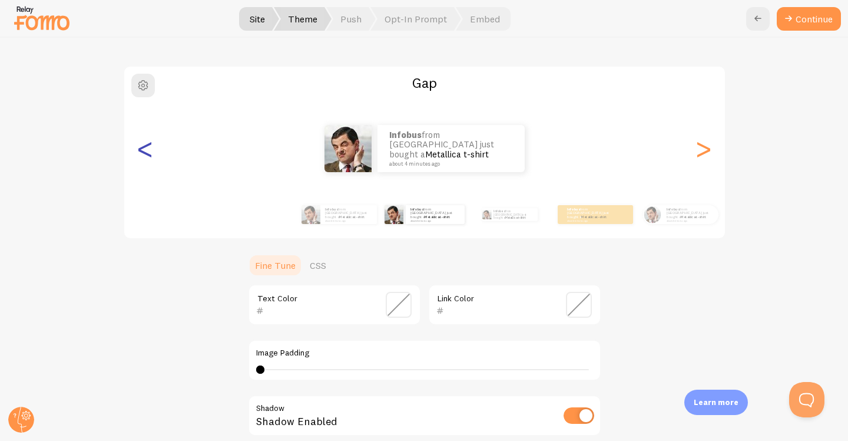
click at [138, 144] on div "<" at bounding box center [145, 148] width 14 height 85
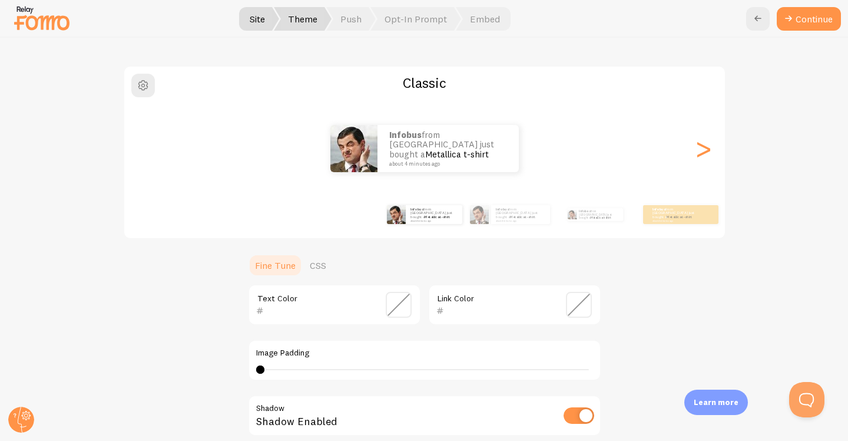
click at [134, 144] on div "Infobus from [GEOGRAPHIC_DATA] just bought a Metallica t-shirt about 4 minutes …" at bounding box center [424, 148] width 601 height 85
click at [15, 420] on circle at bounding box center [21, 420] width 26 height 26
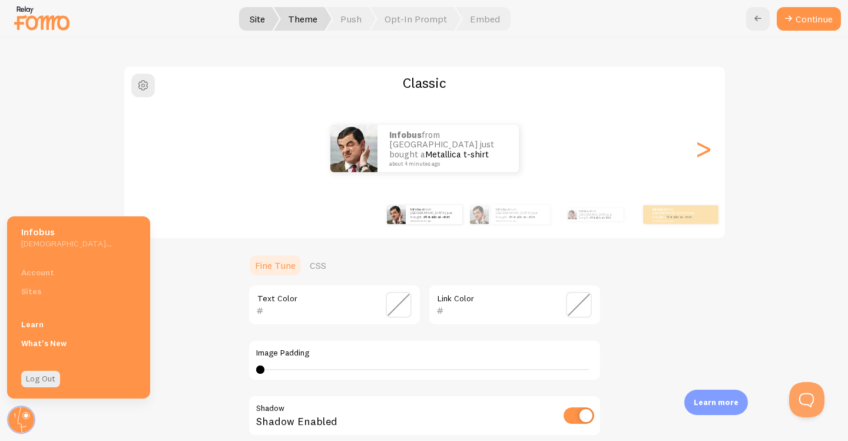
click at [49, 271] on div "Account Sites" at bounding box center [78, 282] width 143 height 38
click at [38, 293] on div "Account Sites" at bounding box center [78, 282] width 143 height 38
click at [57, 164] on div "Classic Infobus from [GEOGRAPHIC_DATA] just bought a Metallica t-shirt about 4 …" at bounding box center [424, 310] width 791 height 490
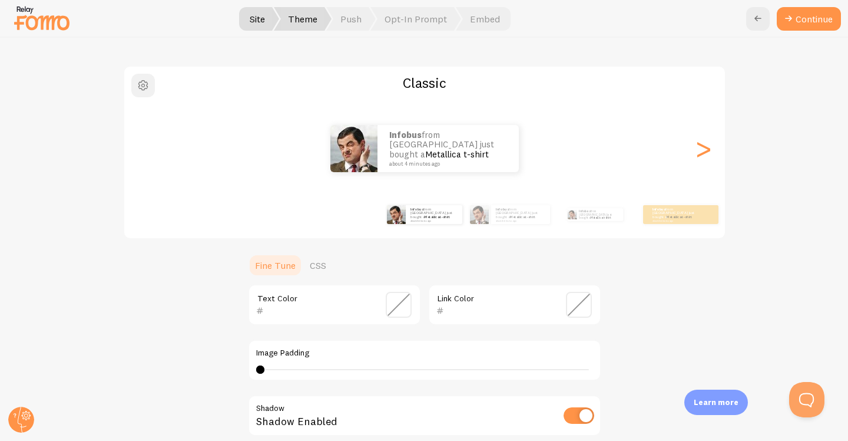
click at [140, 82] on span "button" at bounding box center [143, 85] width 14 height 14
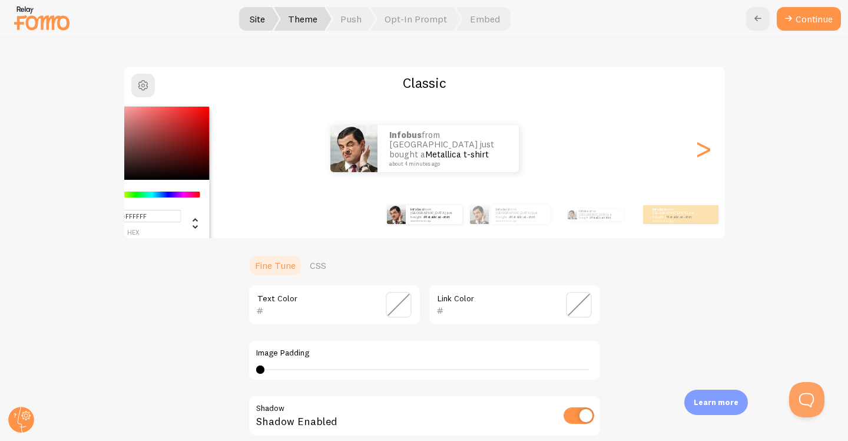
click at [179, 315] on div "#FFFFFF hex 255 r 255 g 255 b 0 h 0% s 100% l Classic Infobus from [GEOGRAPHIC_…" at bounding box center [424, 310] width 791 height 490
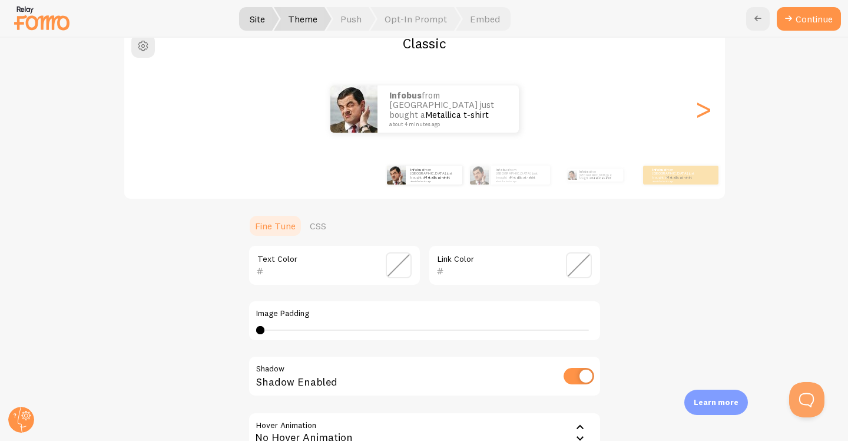
scroll to position [44, 0]
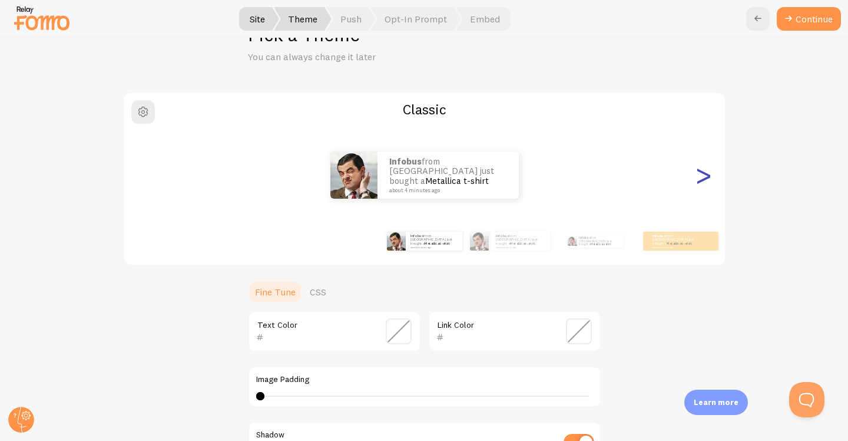
click at [700, 184] on div ">" at bounding box center [704, 175] width 14 height 85
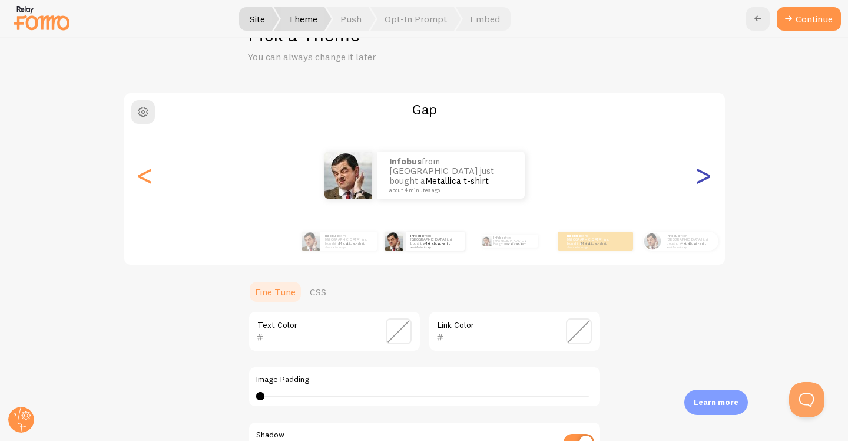
click at [701, 180] on div ">" at bounding box center [704, 175] width 14 height 85
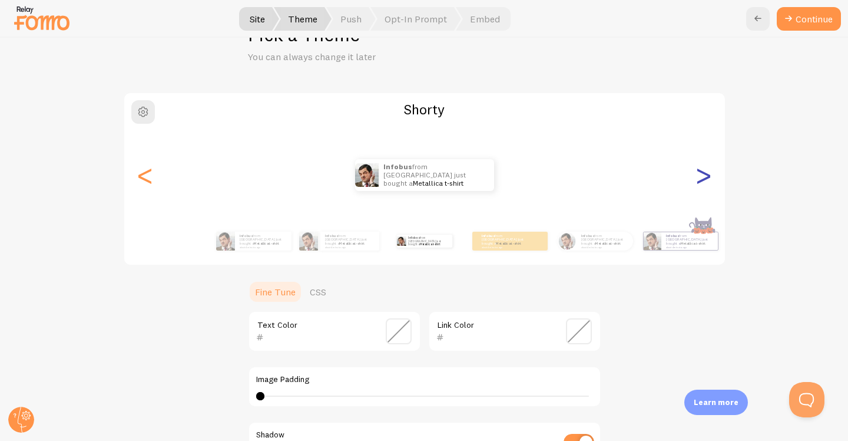
click at [701, 180] on div ">" at bounding box center [704, 175] width 14 height 85
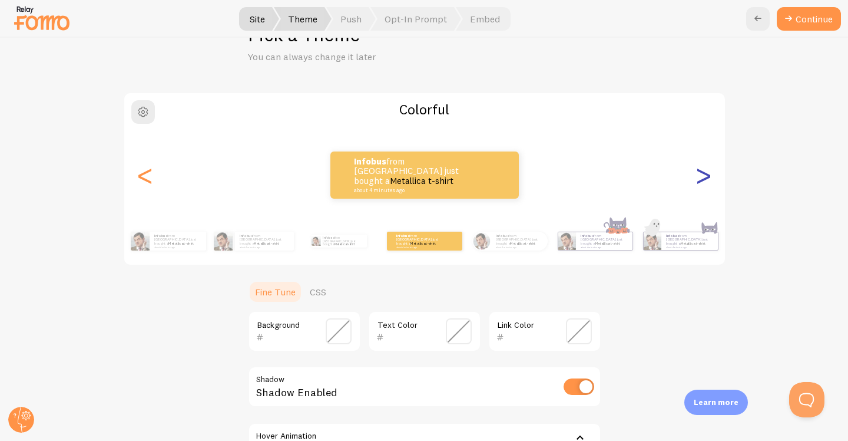
click at [701, 180] on div ">" at bounding box center [704, 175] width 14 height 85
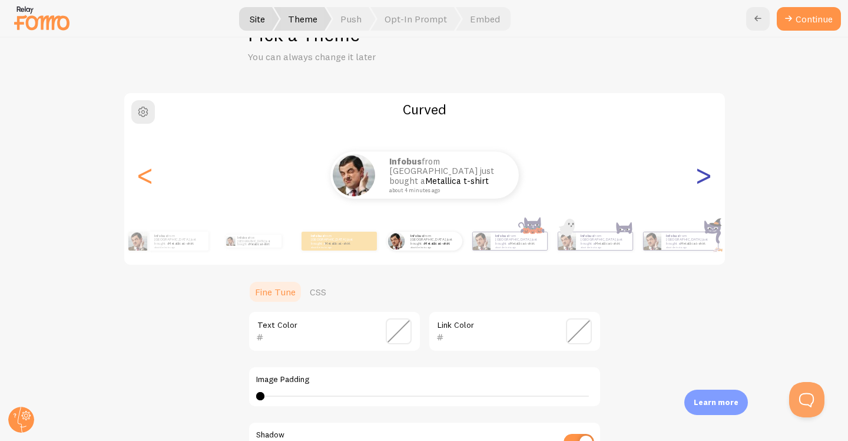
click at [701, 180] on div ">" at bounding box center [704, 175] width 14 height 85
type input "0"
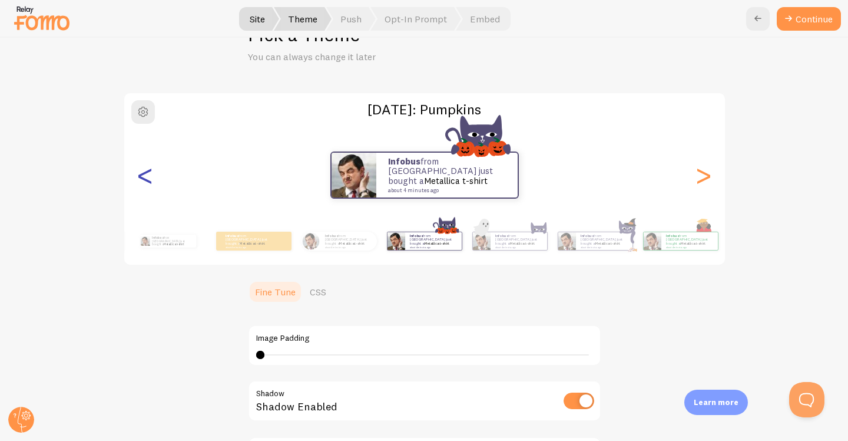
click at [148, 172] on div "<" at bounding box center [145, 175] width 14 height 85
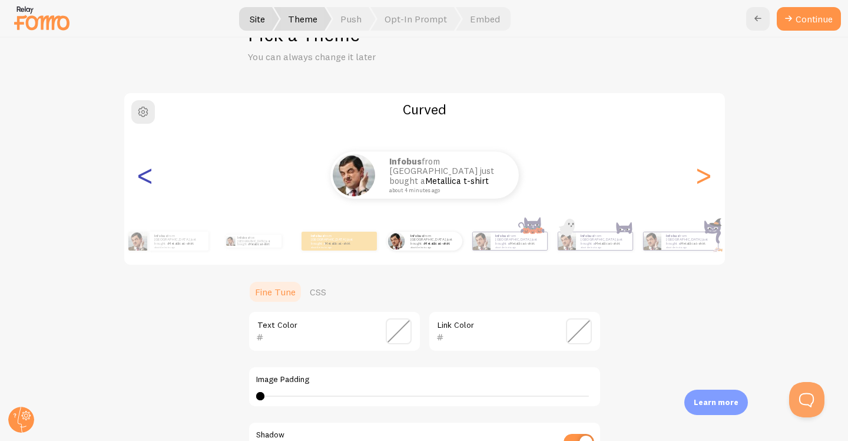
click at [138, 174] on div "<" at bounding box center [145, 175] width 14 height 85
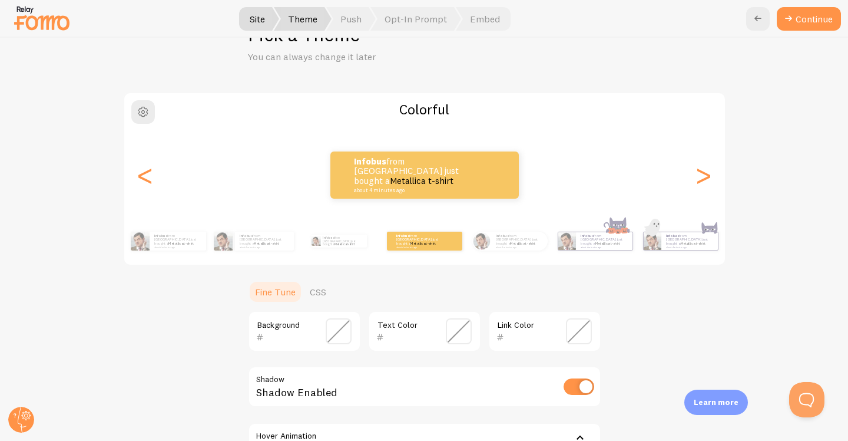
click at [145, 278] on div "Colorful Infobus from [GEOGRAPHIC_DATA] just bought a Metallica t-shirt about 4…" at bounding box center [424, 309] width 791 height 434
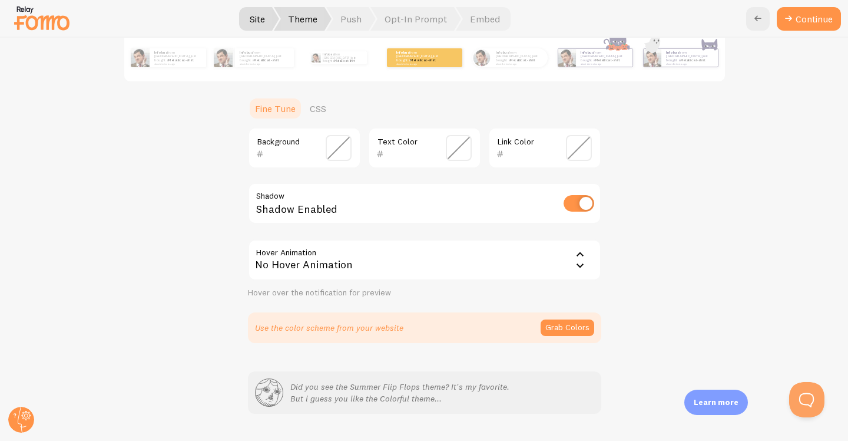
scroll to position [256, 0]
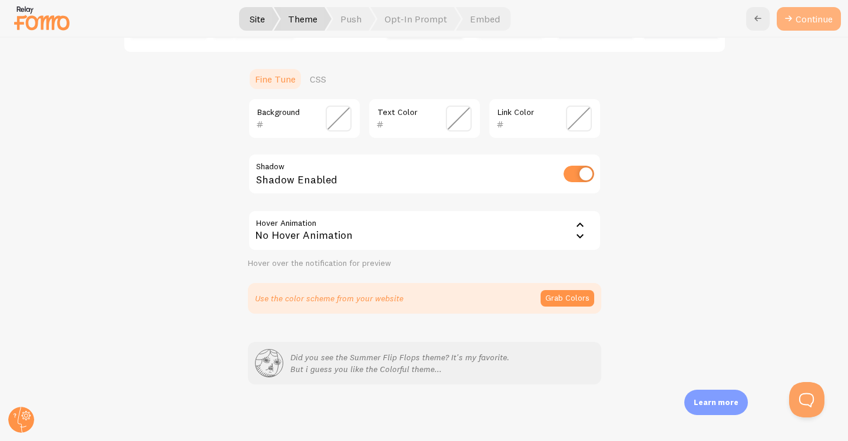
click at [785, 18] on icon at bounding box center [789, 19] width 14 height 14
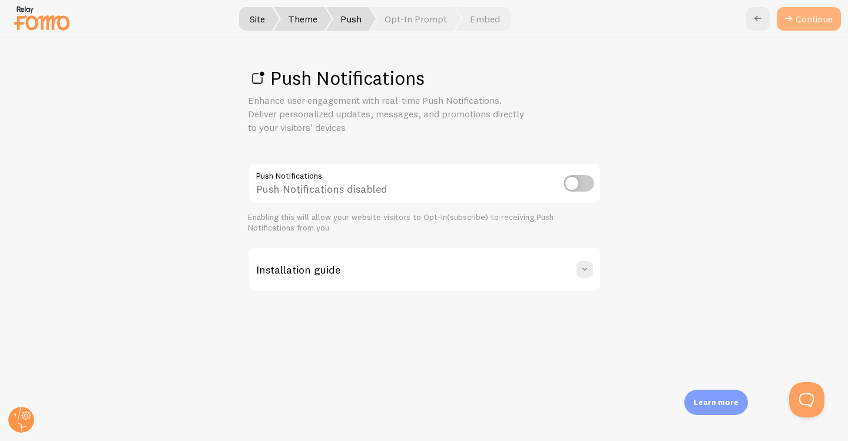
click at [819, 22] on link "Continue" at bounding box center [809, 19] width 64 height 24
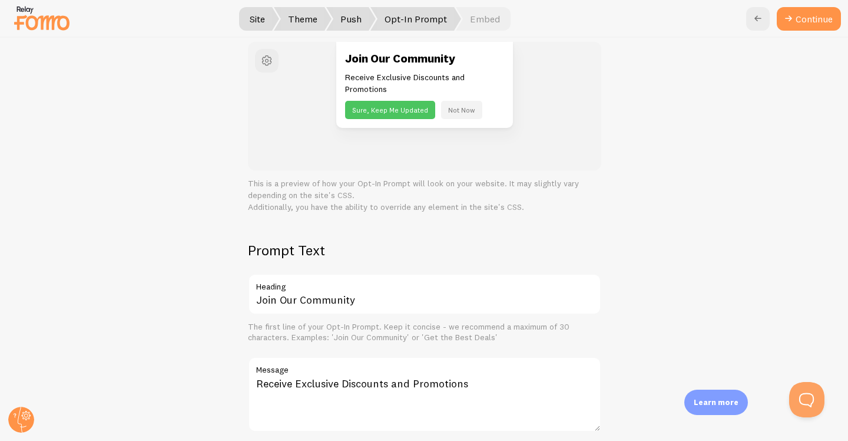
scroll to position [43, 0]
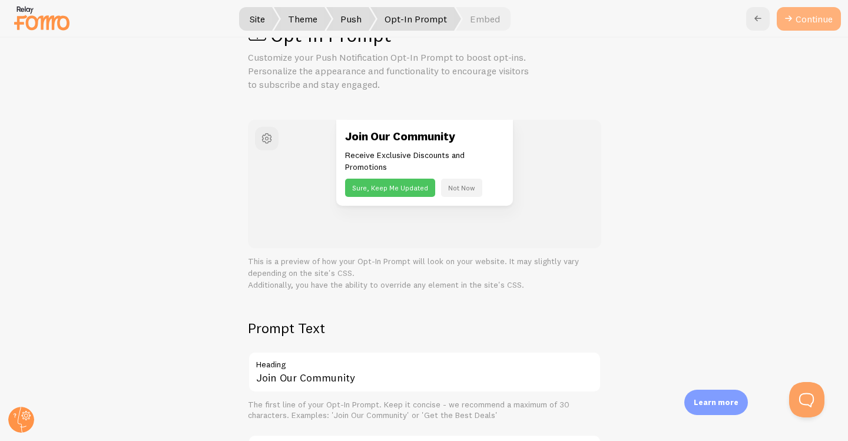
click at [815, 19] on button "Continue" at bounding box center [809, 19] width 64 height 24
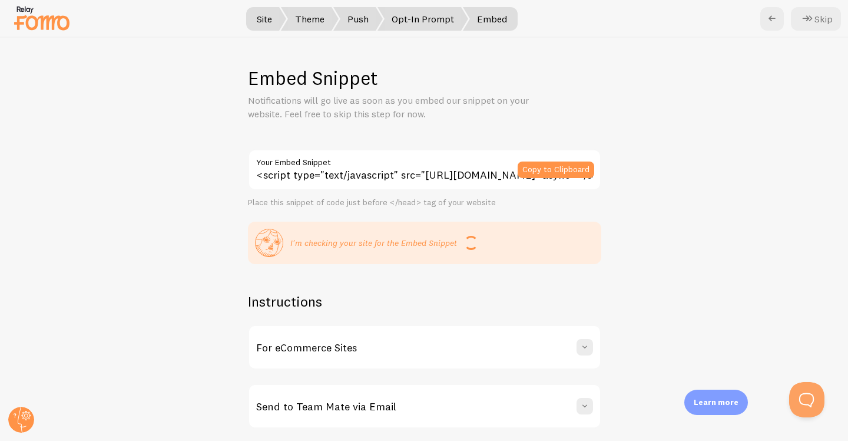
scroll to position [30, 0]
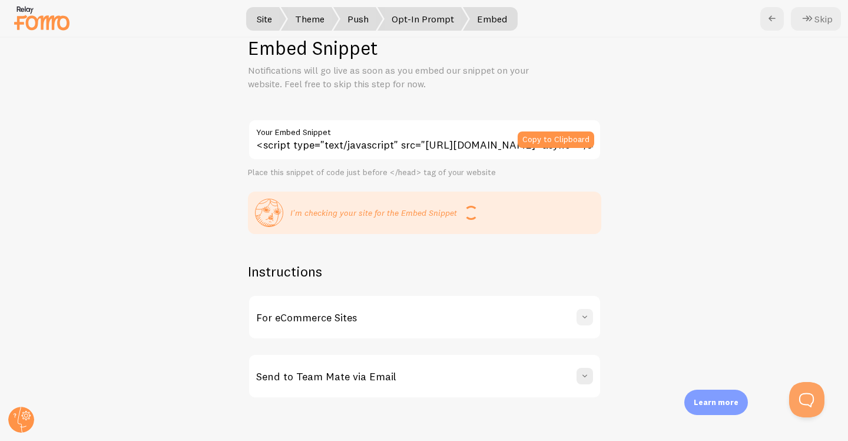
click at [581, 313] on span at bounding box center [585, 317] width 12 height 12
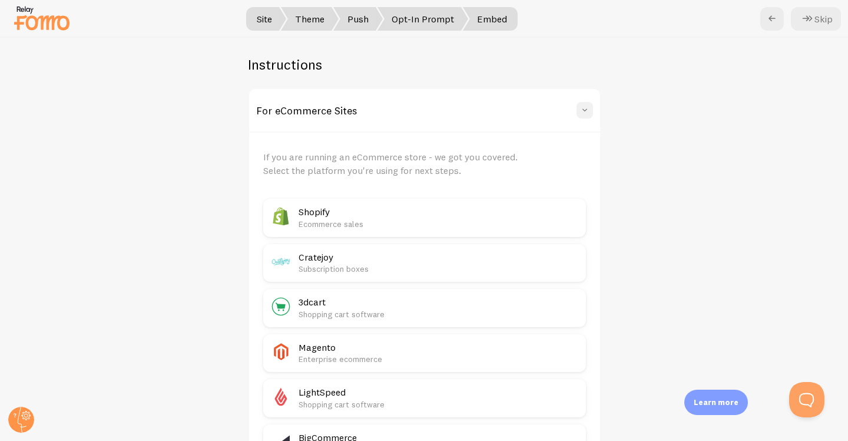
click at [583, 107] on span at bounding box center [585, 110] width 12 height 12
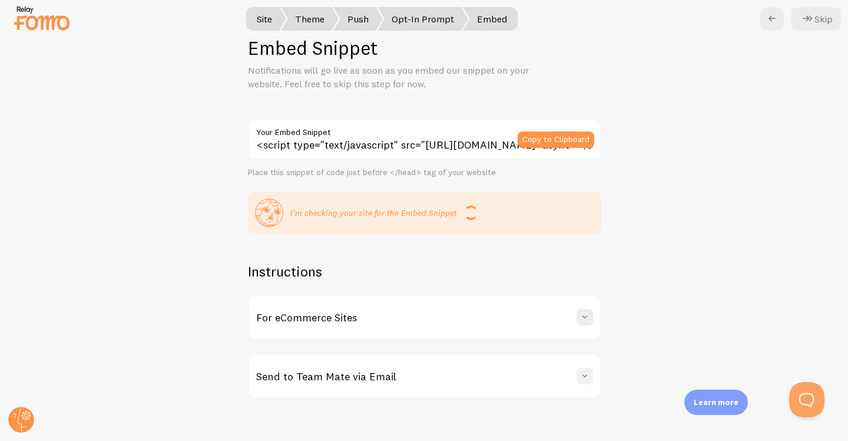
click at [584, 379] on span at bounding box center [585, 376] width 12 height 12
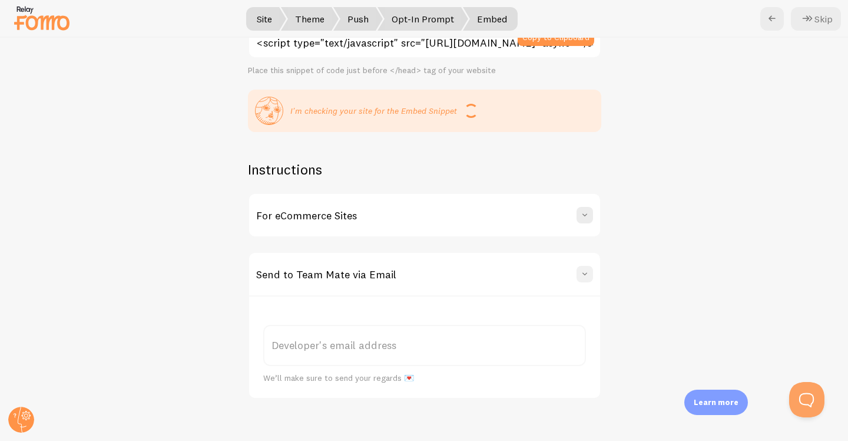
click at [588, 279] on button at bounding box center [585, 274] width 16 height 16
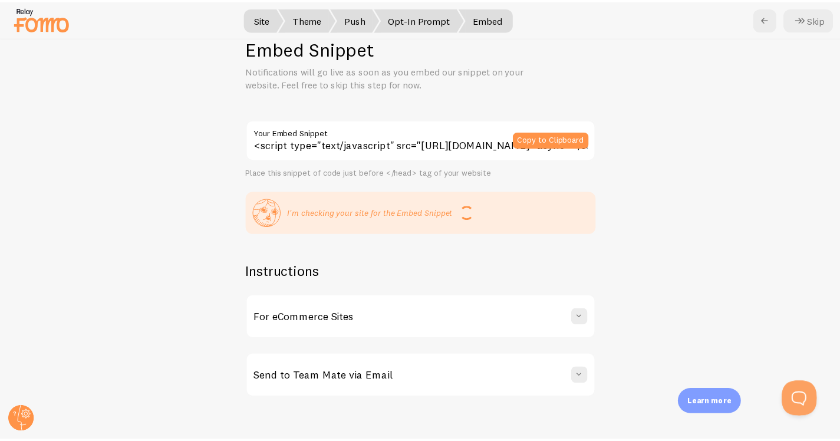
scroll to position [0, 0]
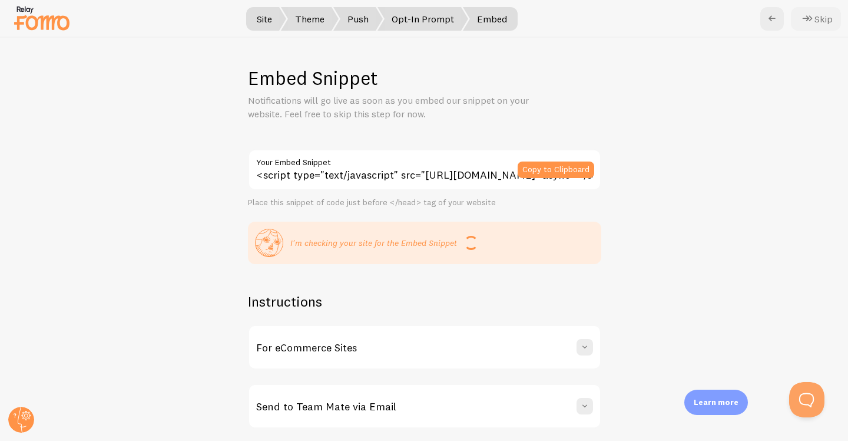
click at [820, 16] on button "Skip" at bounding box center [816, 19] width 50 height 24
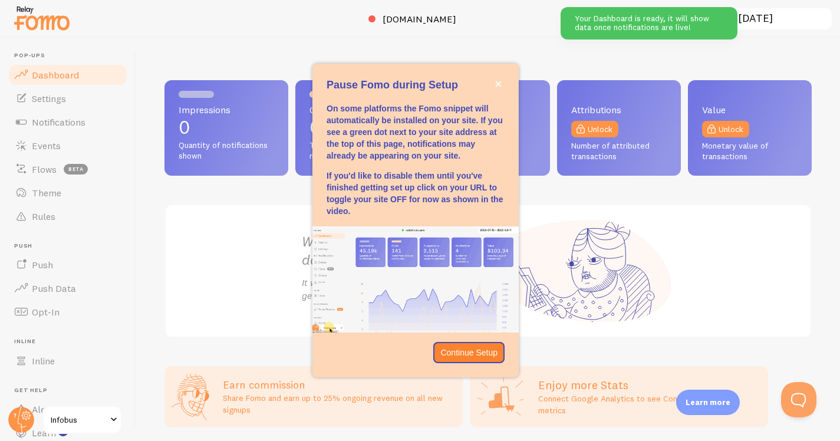
click at [490, 37] on div at bounding box center [420, 19] width 840 height 38
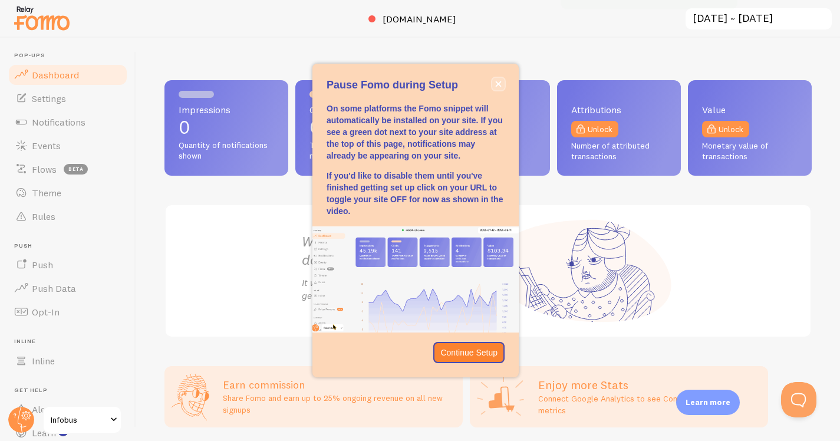
click at [497, 84] on icon "close," at bounding box center [498, 84] width 6 height 6
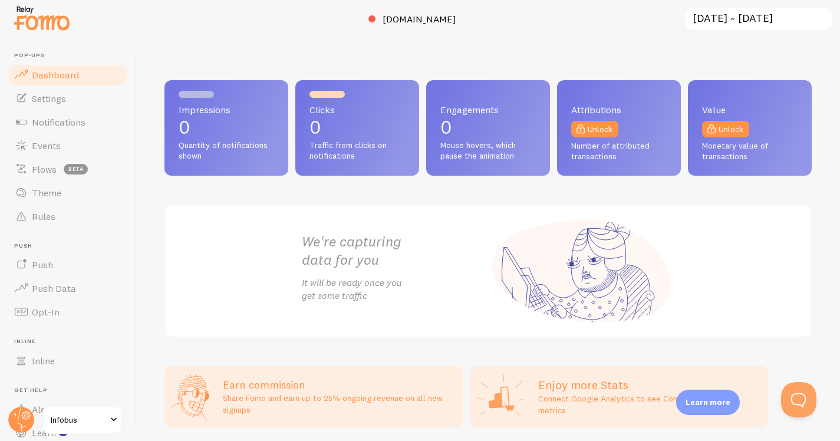
click at [599, 61] on div "Impressions 0 Quantity of notifications shown Clicks 0 Traffic from clicks on n…" at bounding box center [487, 239] width 703 height 403
click at [325, 43] on div "Impressions 0 Quantity of notifications shown Clicks 0 Traffic from clicks on n…" at bounding box center [487, 239] width 703 height 403
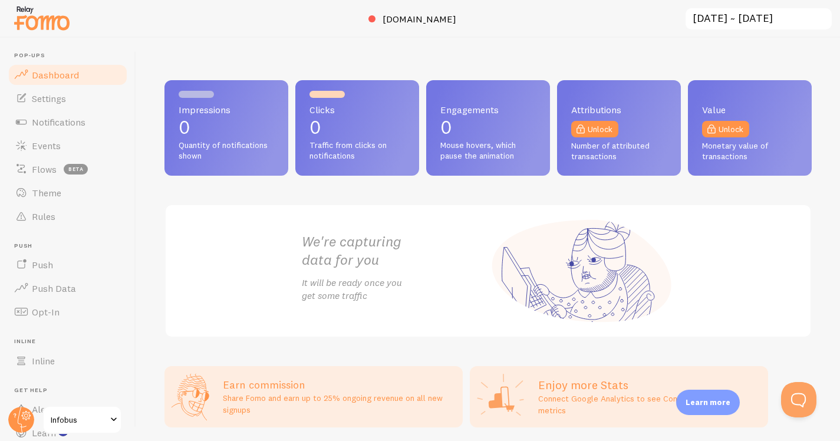
click at [325, 43] on div "Impressions 0 Quantity of notifications shown Clicks 0 Traffic from clicks on n…" at bounding box center [487, 239] width 703 height 403
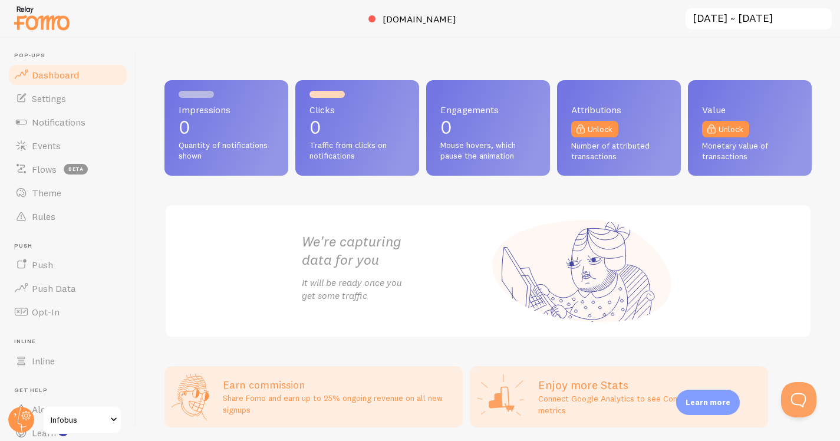
click at [325, 43] on div "Impressions 0 Quantity of notifications shown Clicks 0 Traffic from clicks on n…" at bounding box center [487, 239] width 703 height 403
click at [544, 47] on div "Impressions 0 Quantity of notifications shown Clicks 0 Traffic from clicks on n…" at bounding box center [487, 239] width 703 height 403
